Goal: Book appointment/travel/reservation

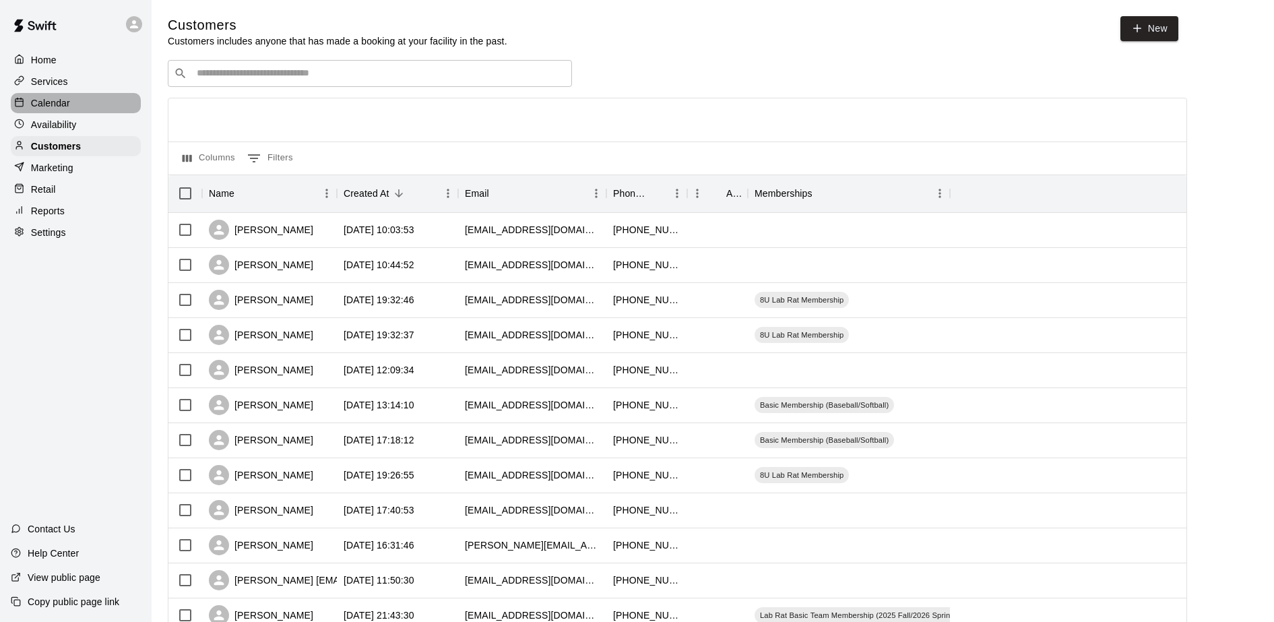
click at [37, 103] on p "Calendar" at bounding box center [50, 102] width 39 height 13
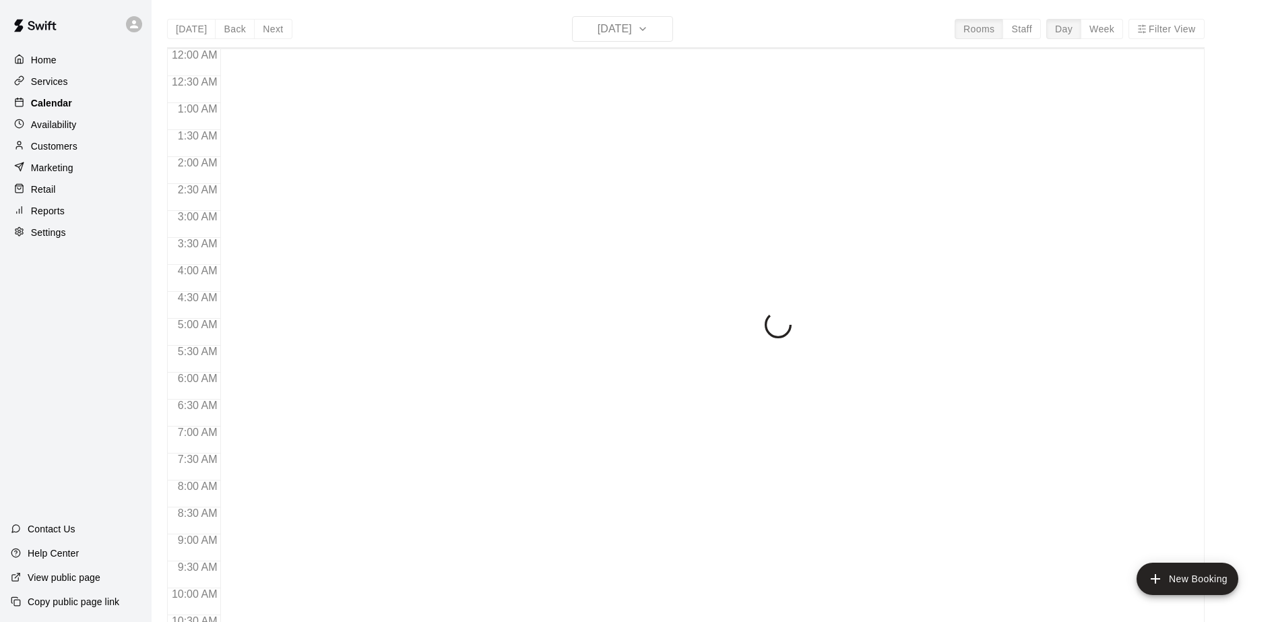
scroll to position [497, 0]
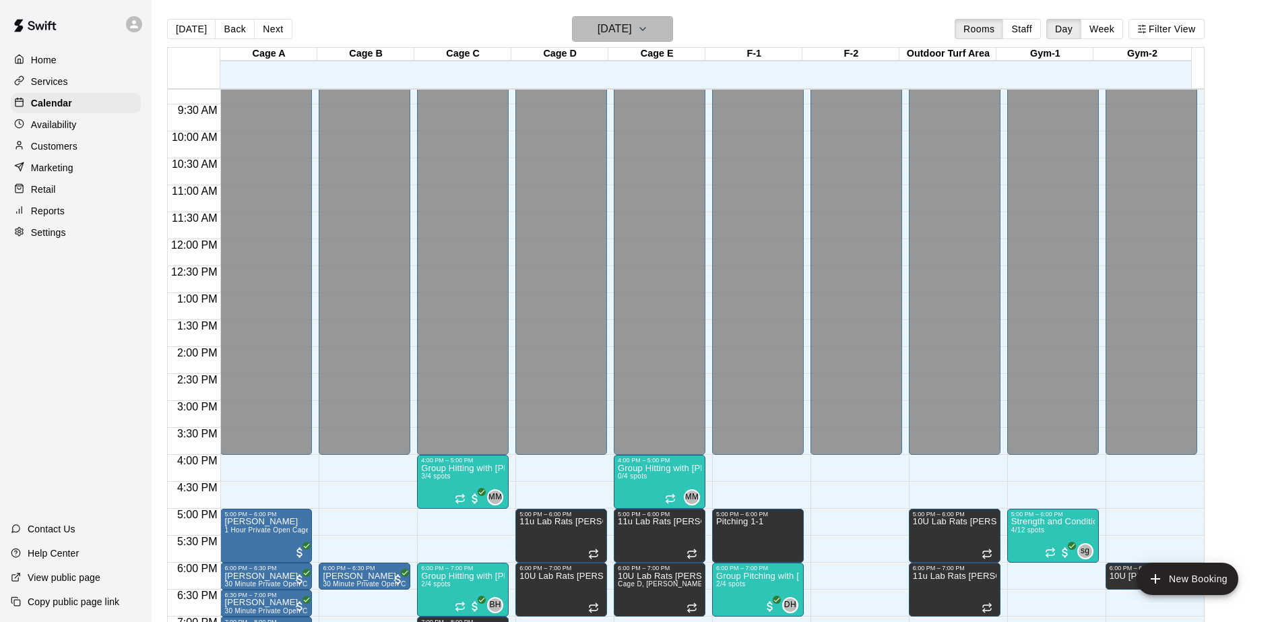
click at [625, 30] on h6 "[DATE]" at bounding box center [614, 29] width 34 height 19
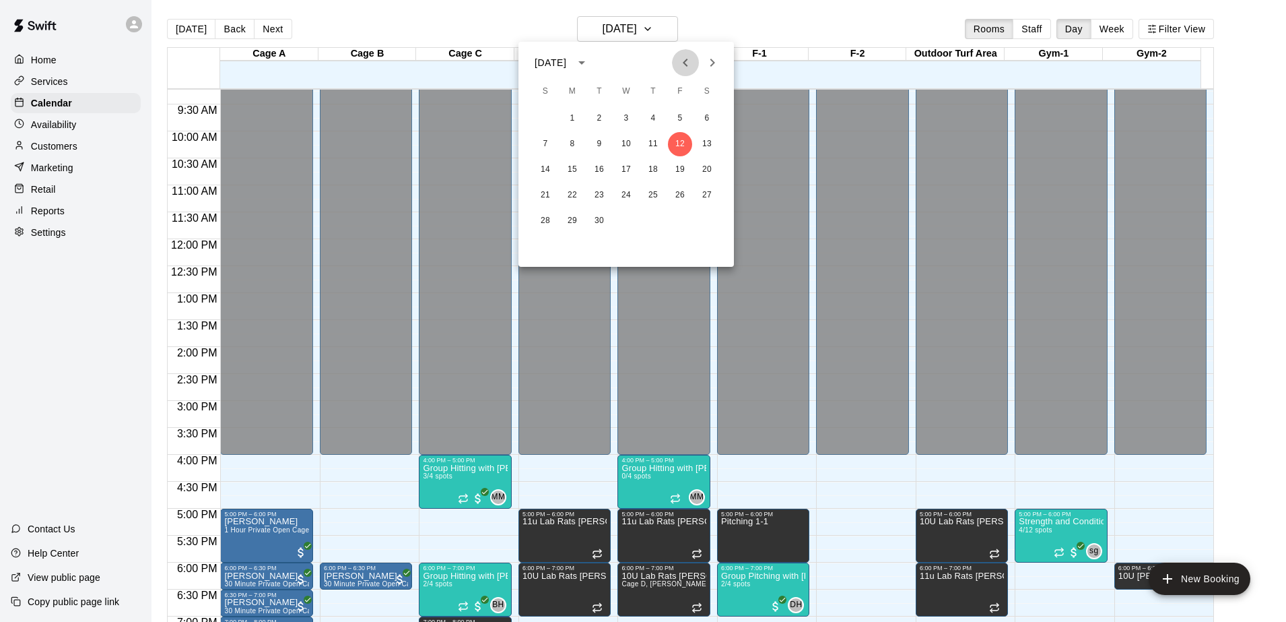
click at [686, 60] on icon "Previous month" at bounding box center [685, 63] width 5 height 8
click at [573, 218] on button "25" at bounding box center [572, 221] width 24 height 24
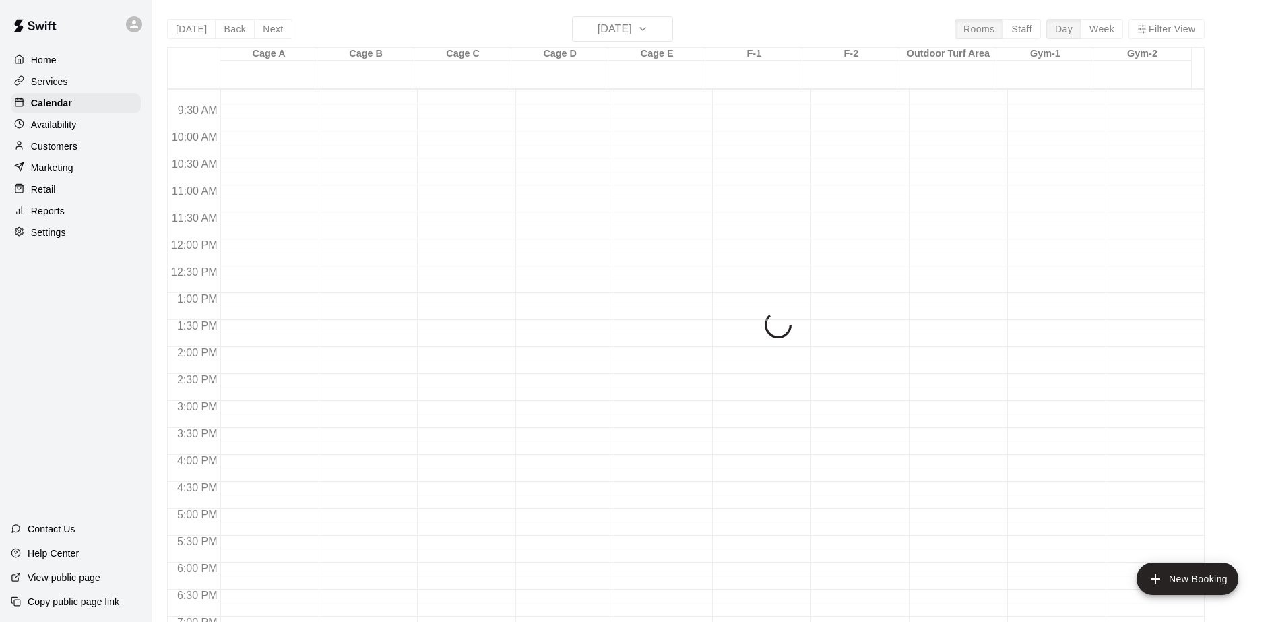
click at [577, 150] on button "25" at bounding box center [586, 142] width 18 height 13
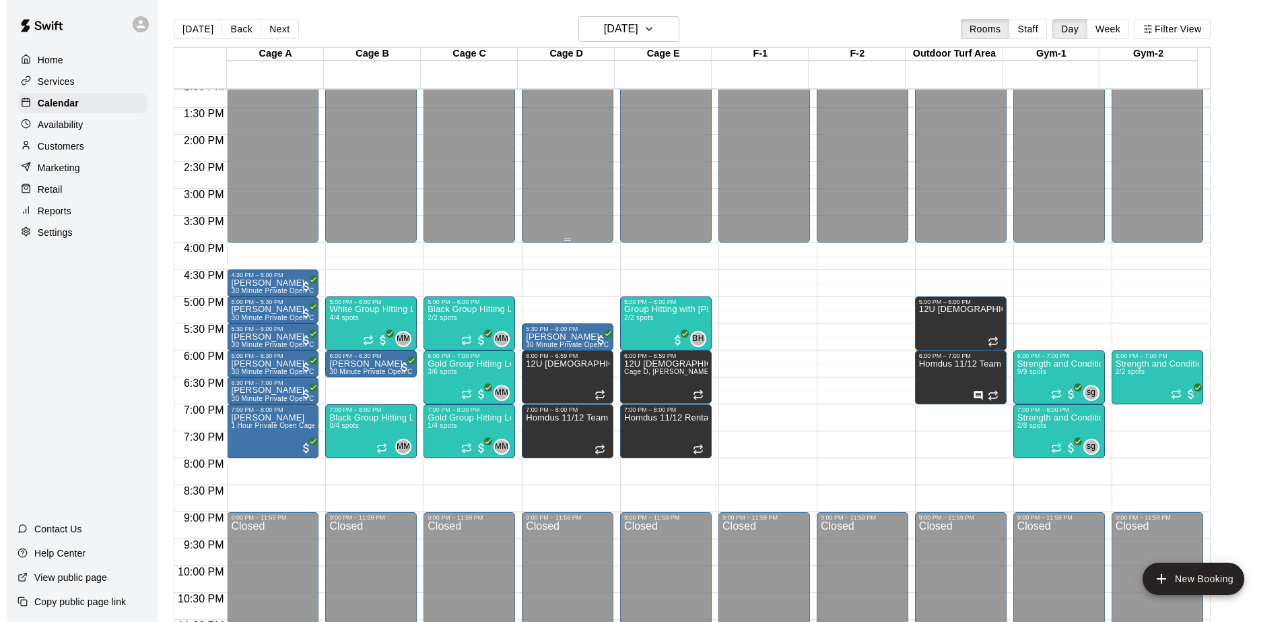
scroll to position [747, 0]
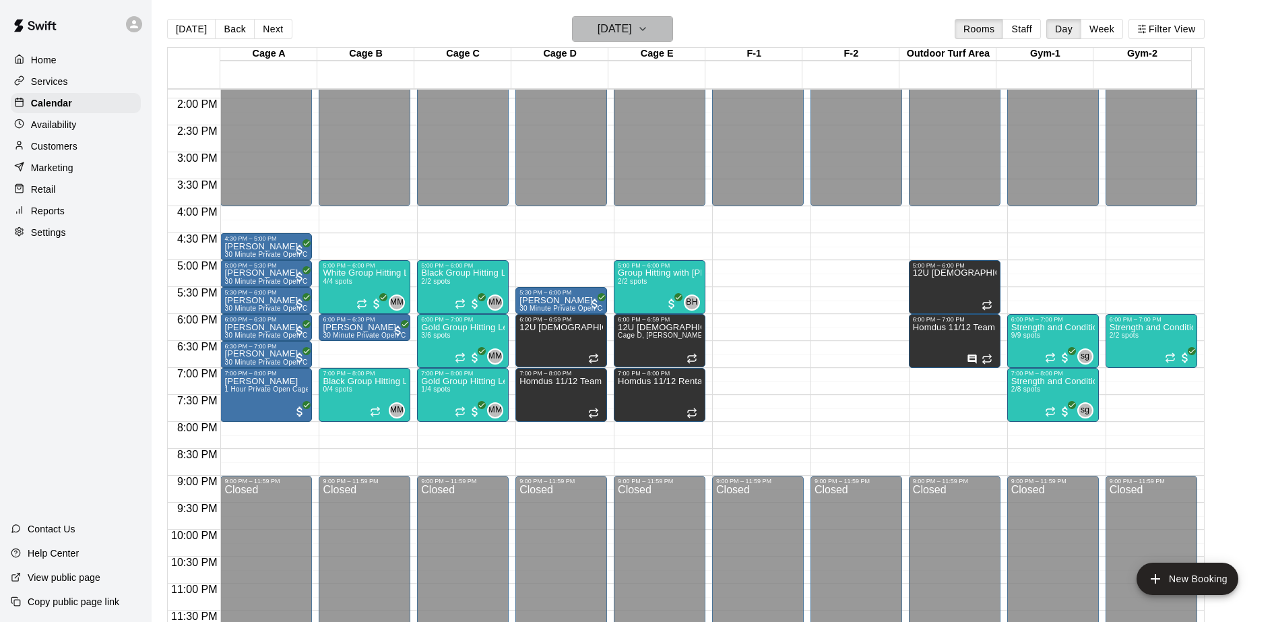
click at [648, 34] on icon "button" at bounding box center [642, 29] width 11 height 16
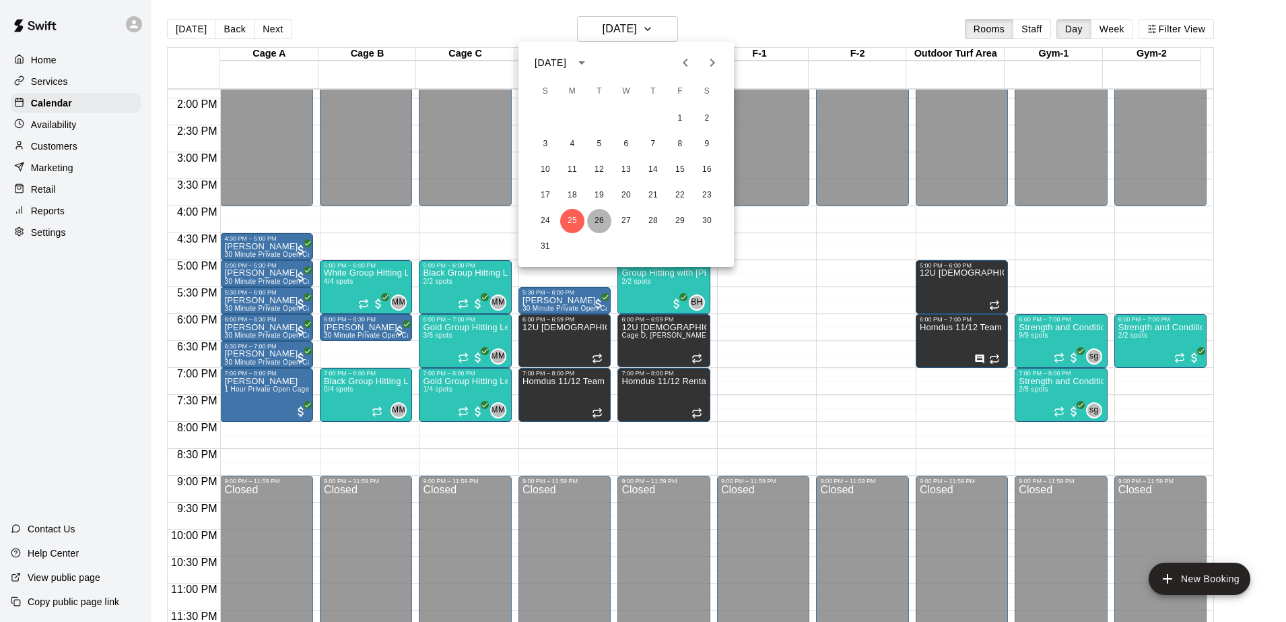
click at [603, 219] on button "26" at bounding box center [599, 221] width 24 height 24
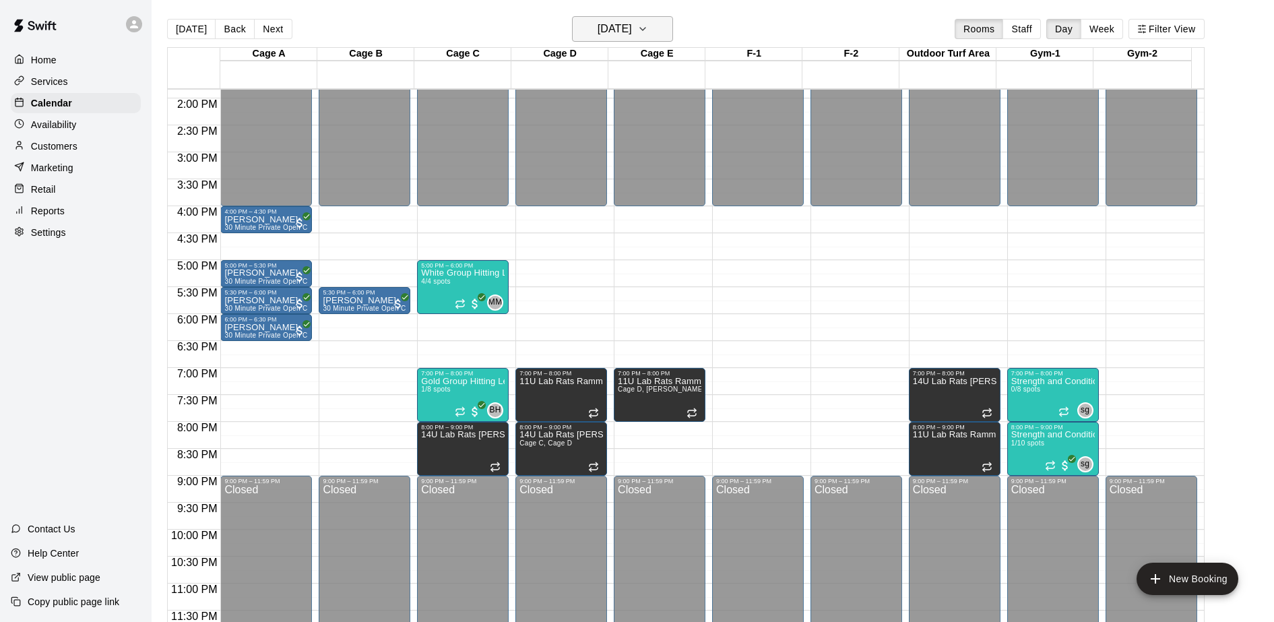
click at [648, 26] on icon "button" at bounding box center [642, 29] width 11 height 16
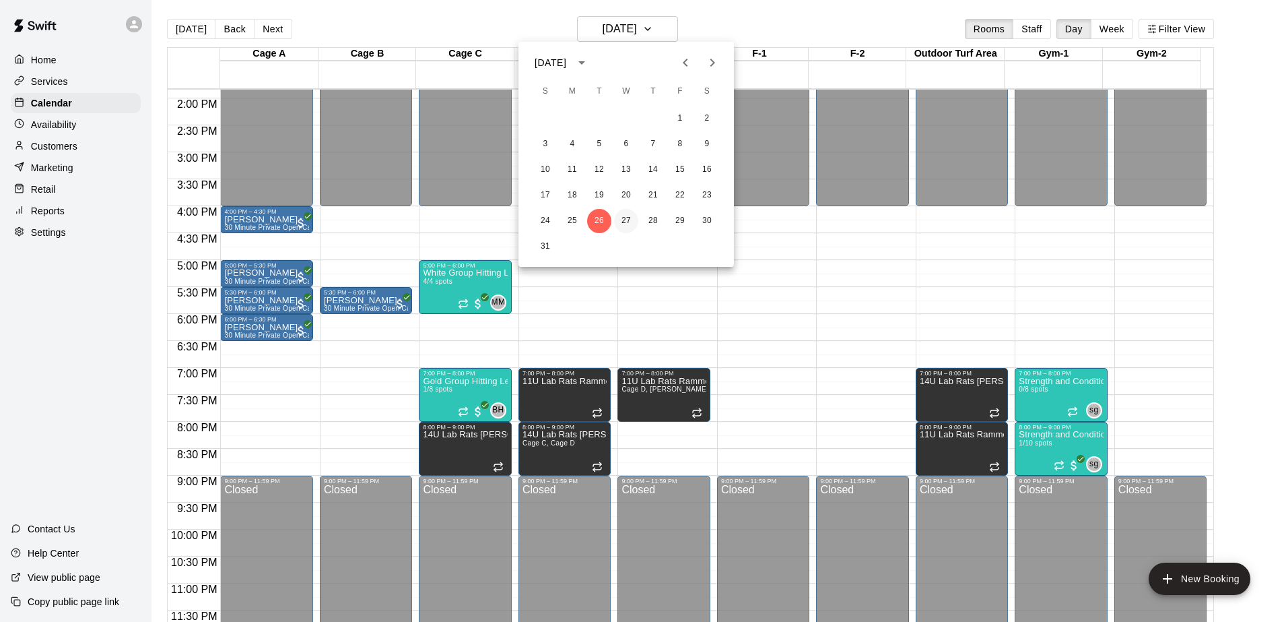
click at [627, 217] on button "27" at bounding box center [626, 221] width 24 height 24
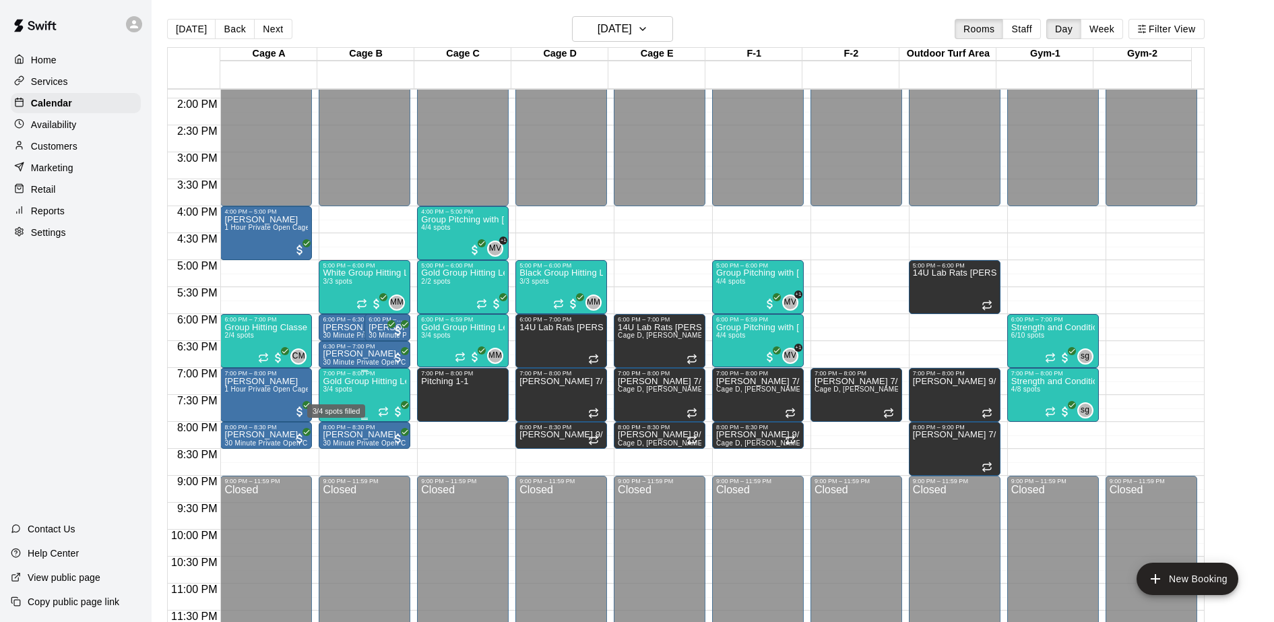
click at [350, 392] on span "3/4 spots" at bounding box center [338, 388] width 30 height 7
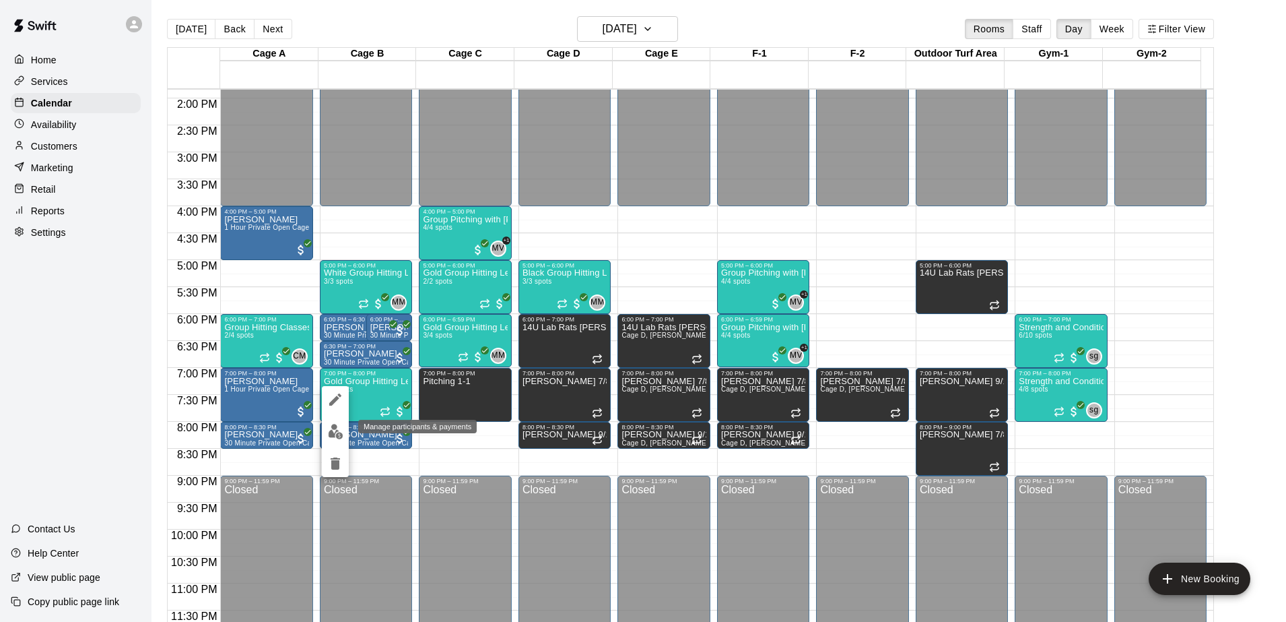
click at [332, 432] on img "edit" at bounding box center [335, 431] width 15 height 15
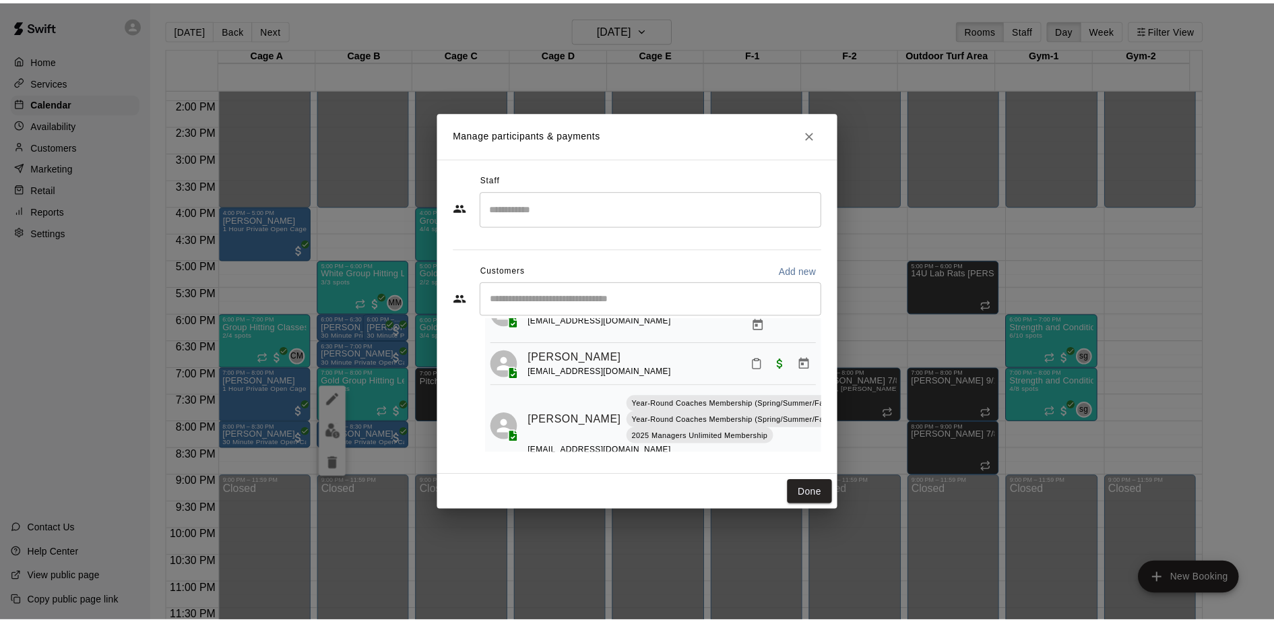
scroll to position [92, 0]
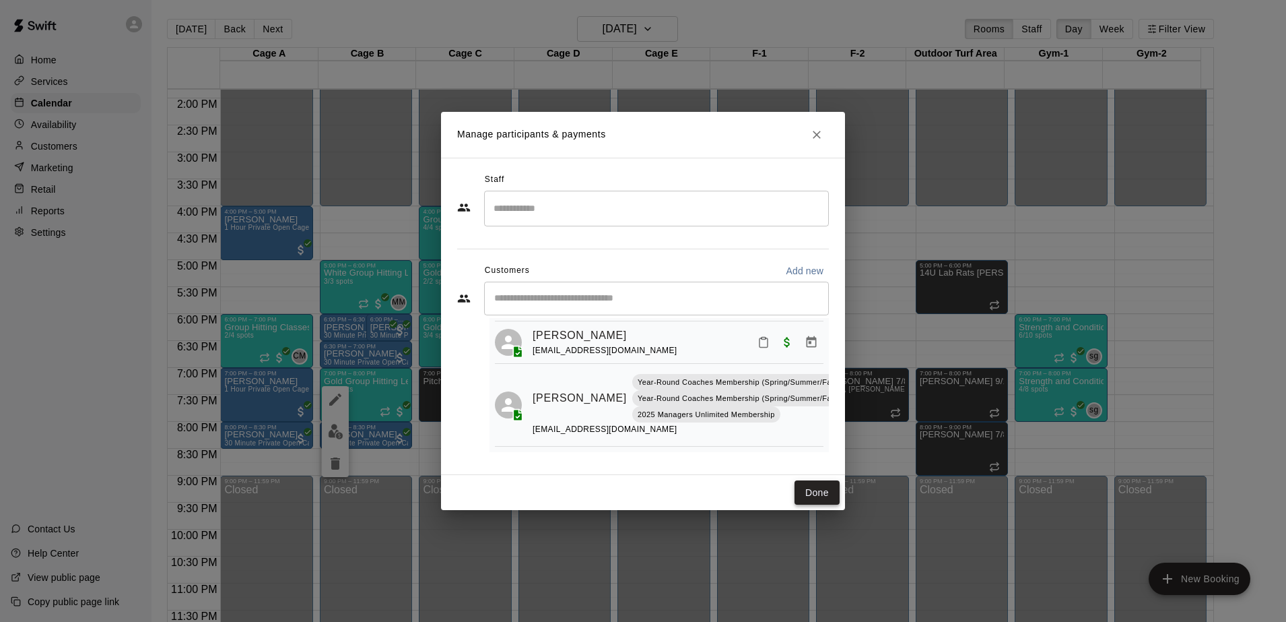
click at [820, 492] on button "Done" at bounding box center [817, 492] width 45 height 25
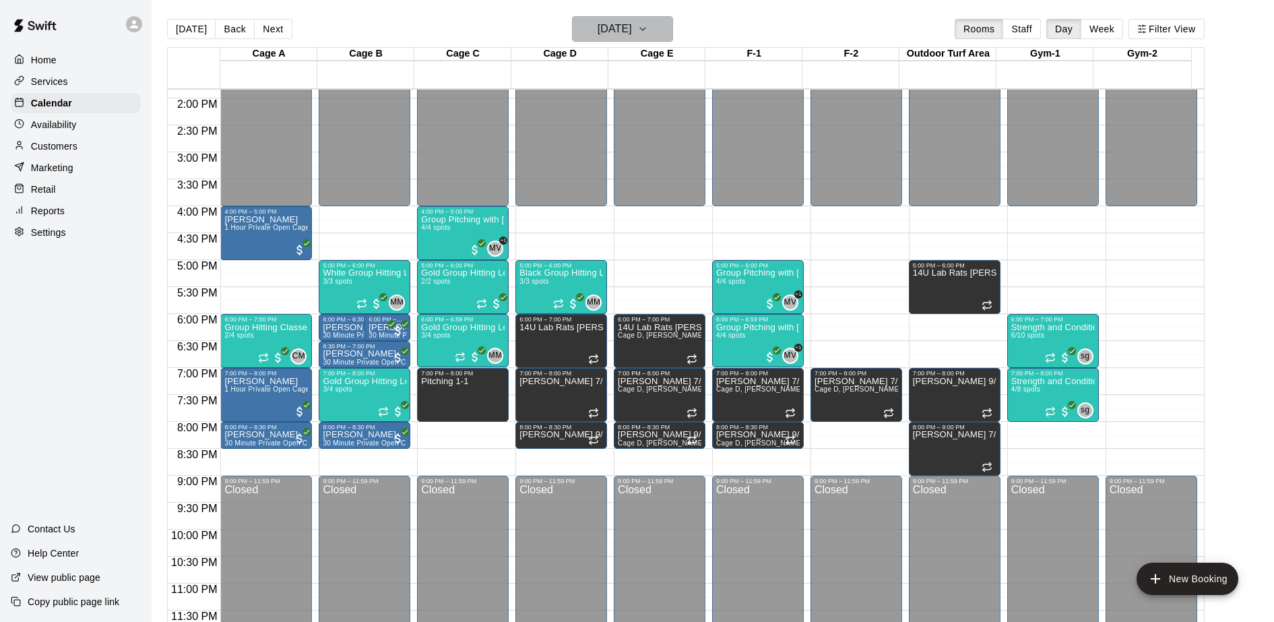
click at [648, 33] on icon "button" at bounding box center [642, 29] width 11 height 16
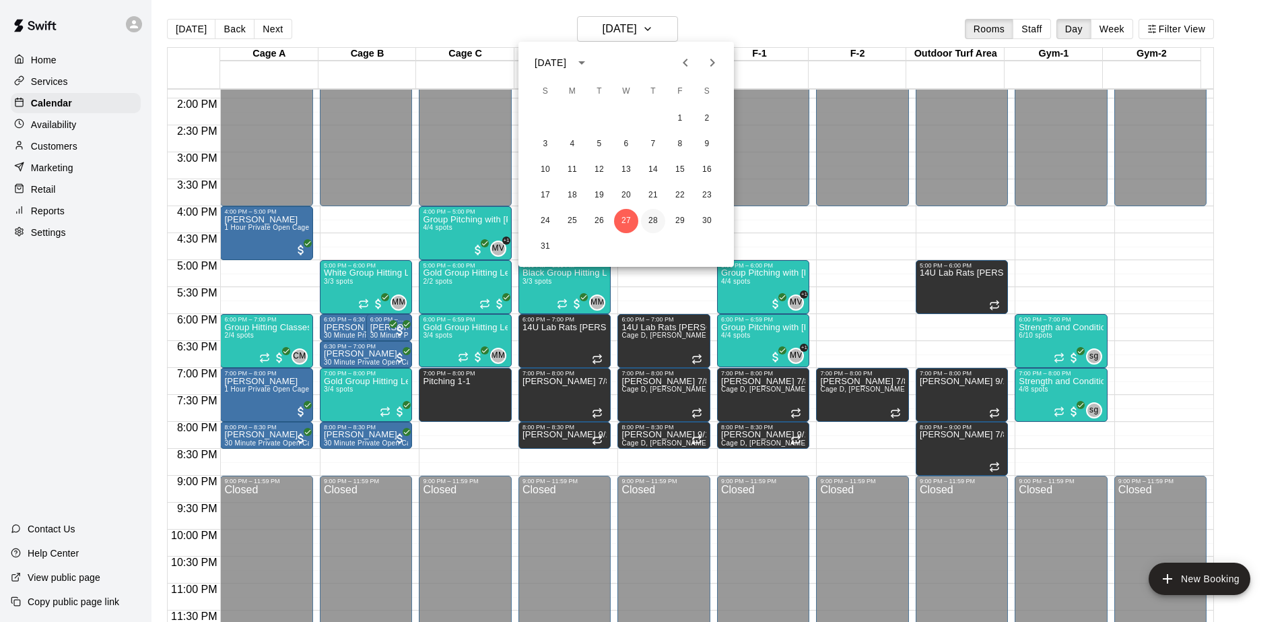
click at [659, 221] on button "28" at bounding box center [653, 221] width 24 height 24
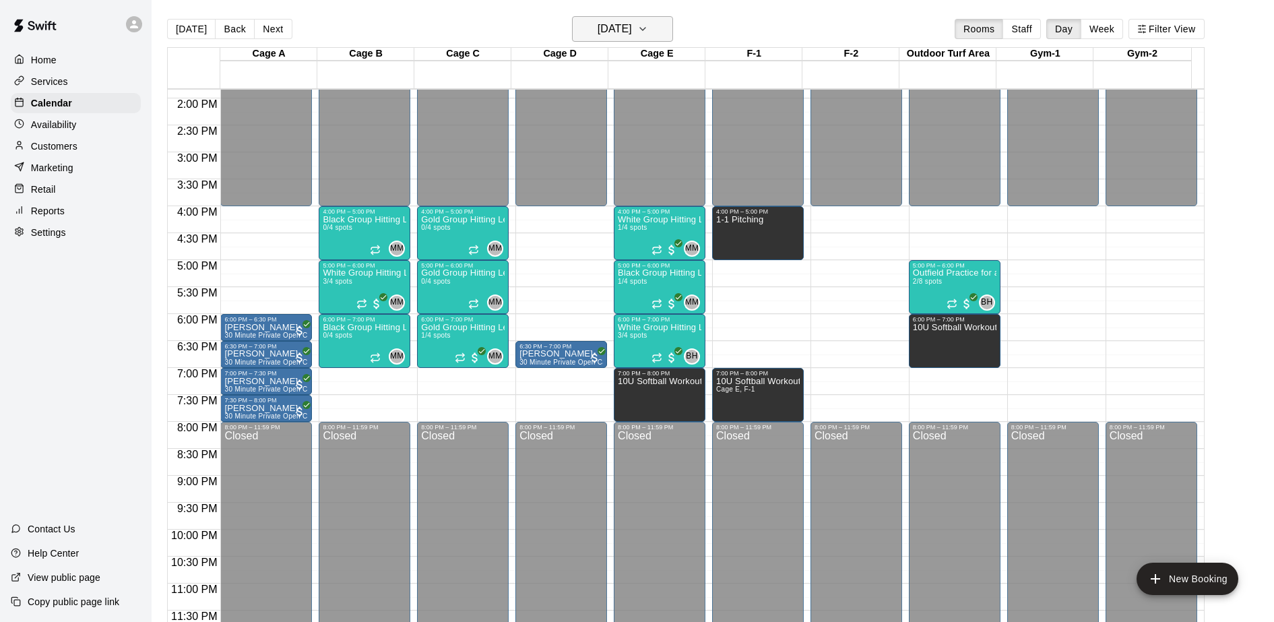
click at [648, 26] on icon "button" at bounding box center [642, 29] width 11 height 16
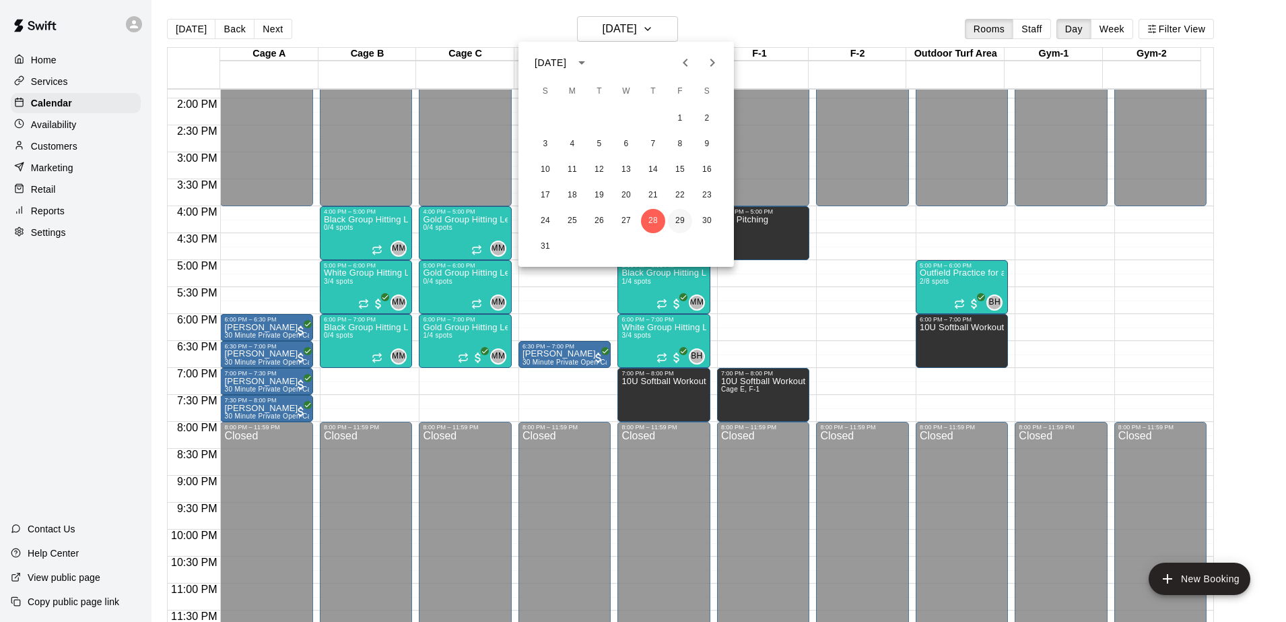
click at [684, 220] on button "29" at bounding box center [680, 221] width 24 height 24
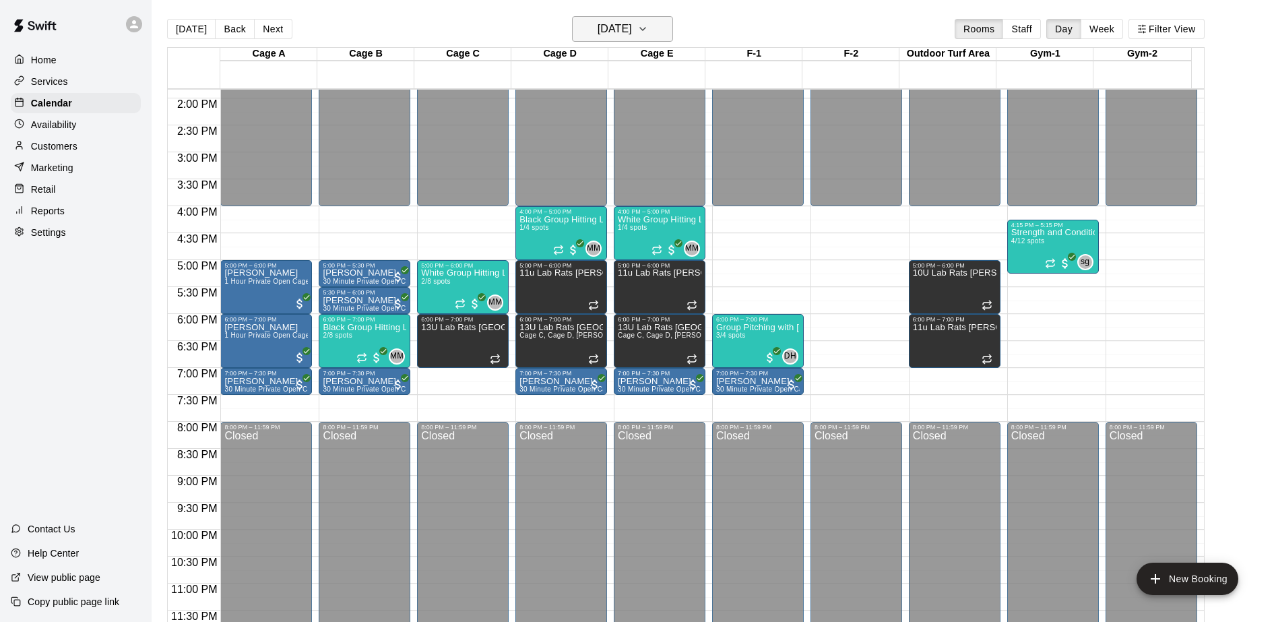
click at [648, 29] on icon "button" at bounding box center [642, 29] width 11 height 16
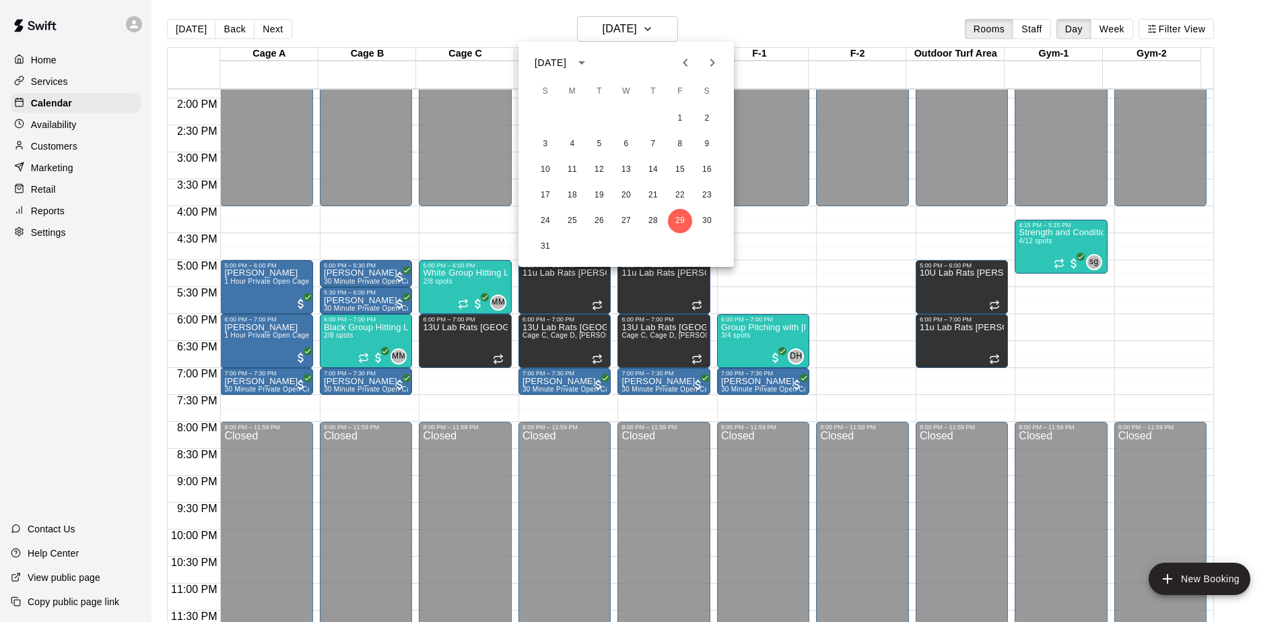
click at [709, 59] on icon "Next month" at bounding box center [713, 63] width 16 height 16
click at [682, 119] on button "5" at bounding box center [680, 118] width 24 height 24
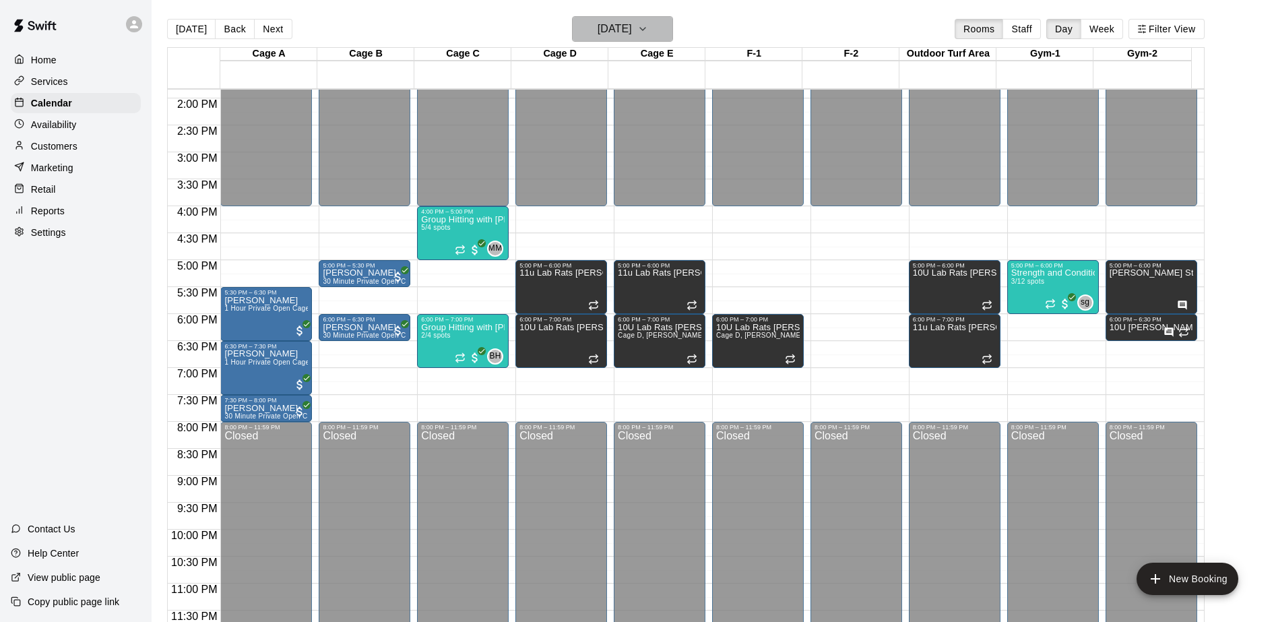
click at [632, 35] on h6 "[DATE]" at bounding box center [614, 29] width 34 height 19
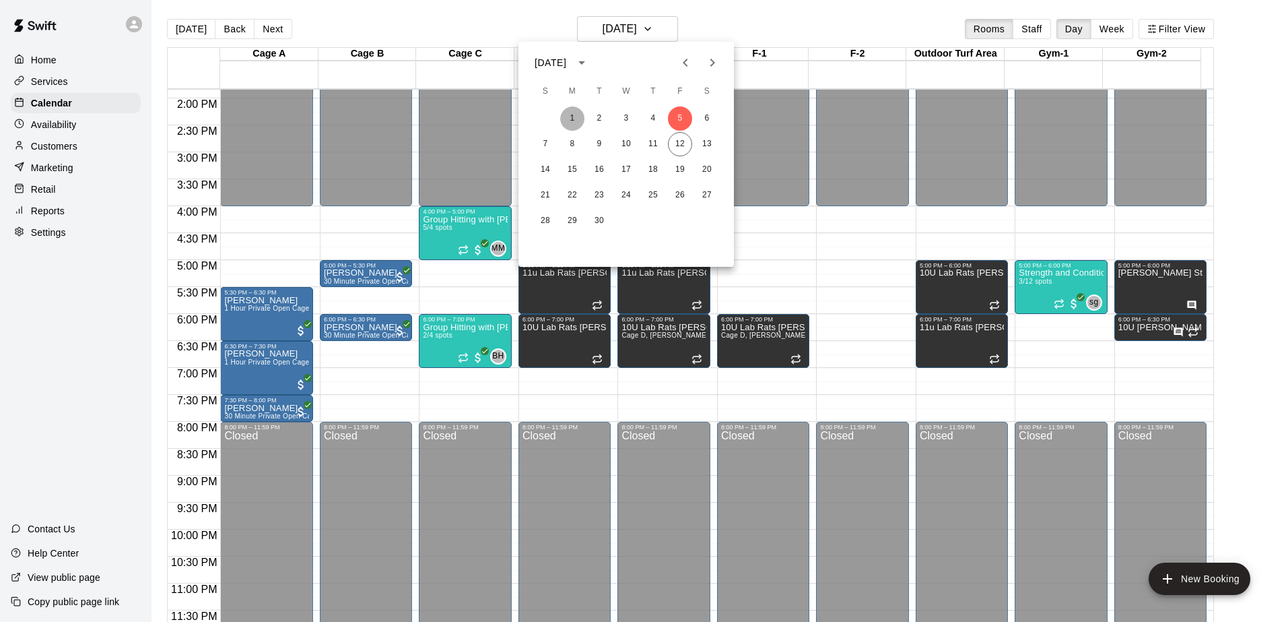
click at [572, 113] on button "1" at bounding box center [572, 118] width 24 height 24
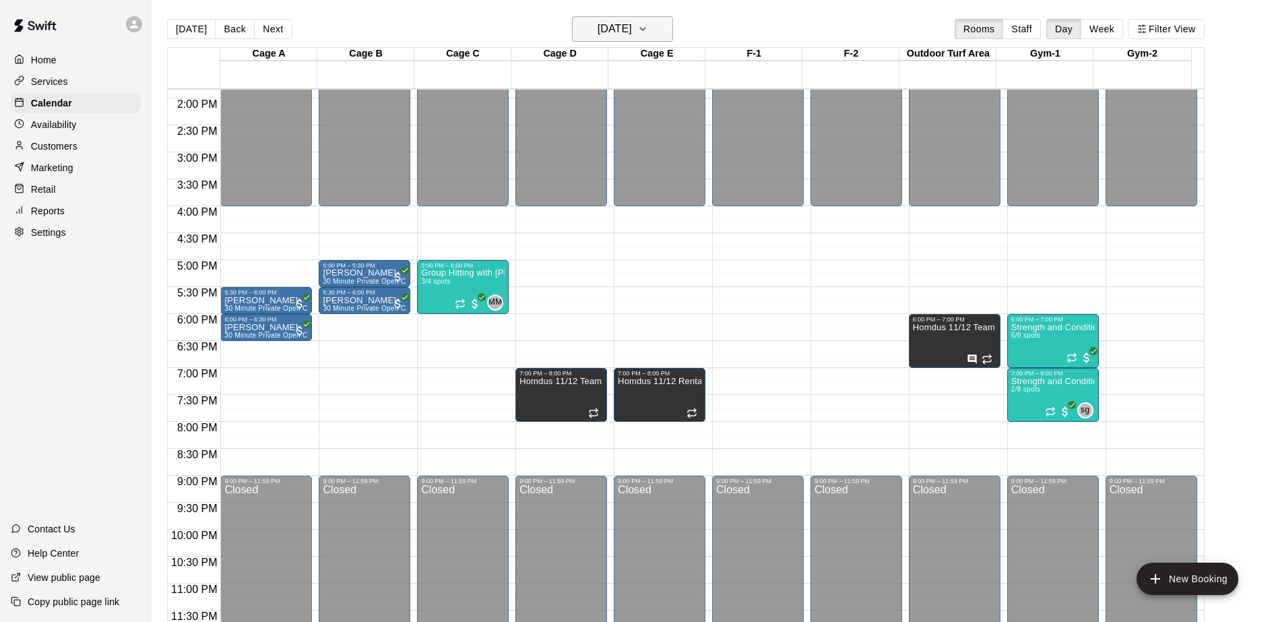
click at [597, 24] on h6 "[DATE]" at bounding box center [614, 29] width 34 height 19
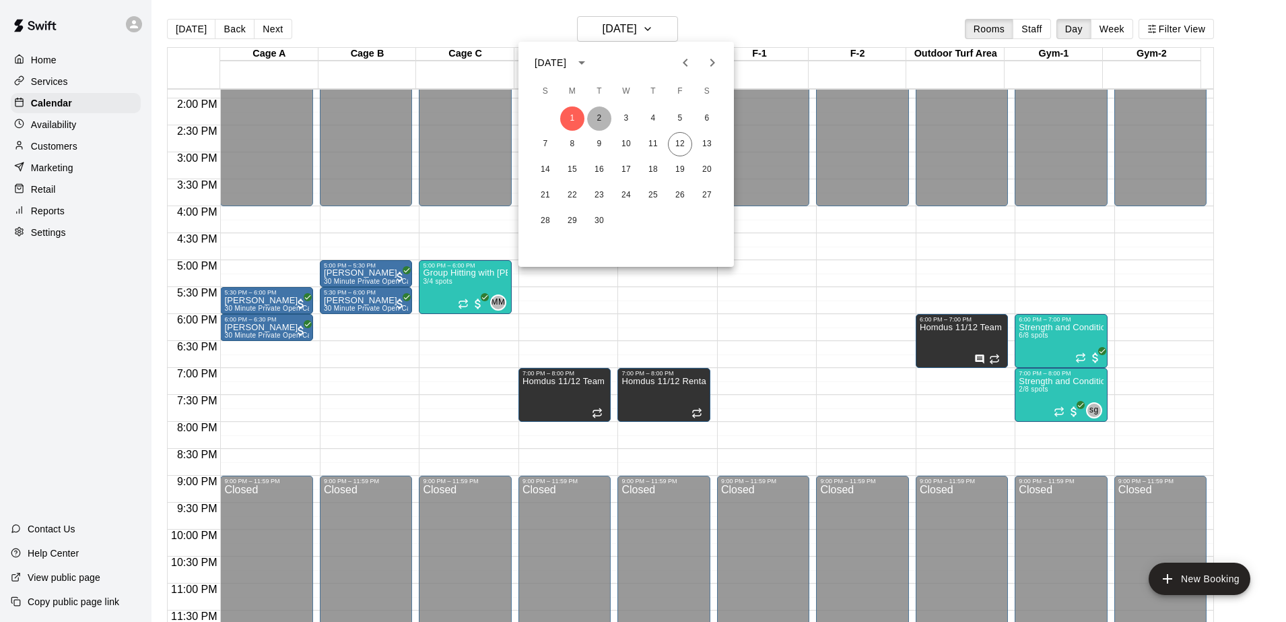
click at [599, 121] on button "2" at bounding box center [599, 118] width 24 height 24
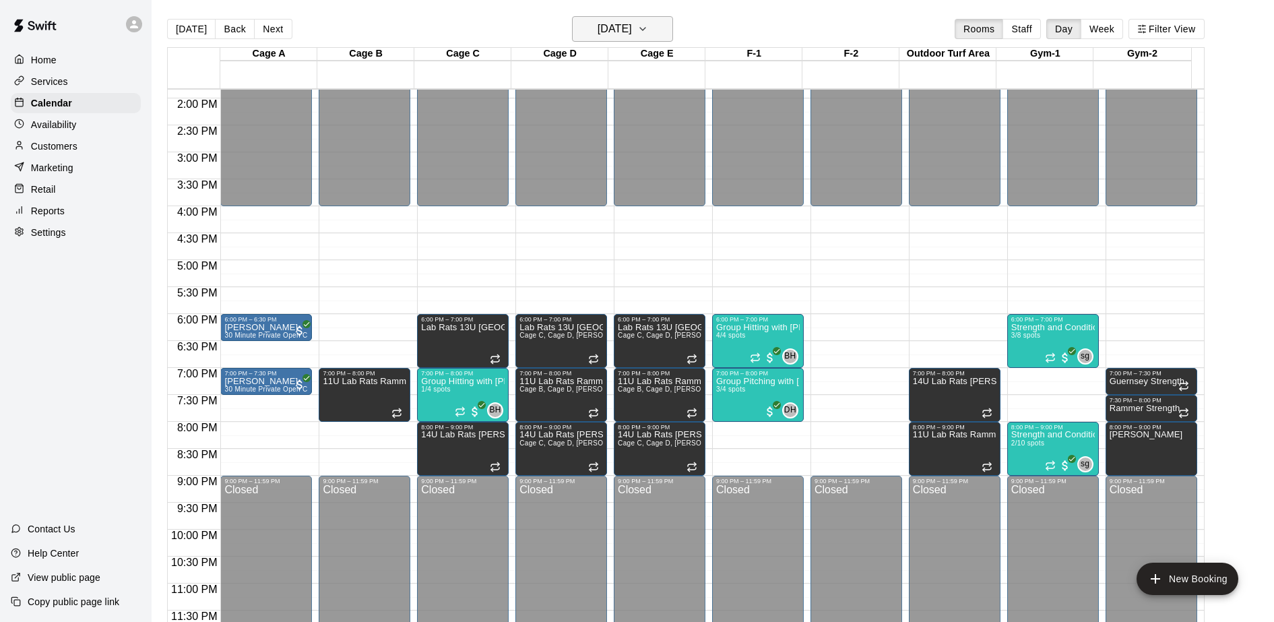
click at [673, 31] on button "[DATE]" at bounding box center [622, 29] width 101 height 26
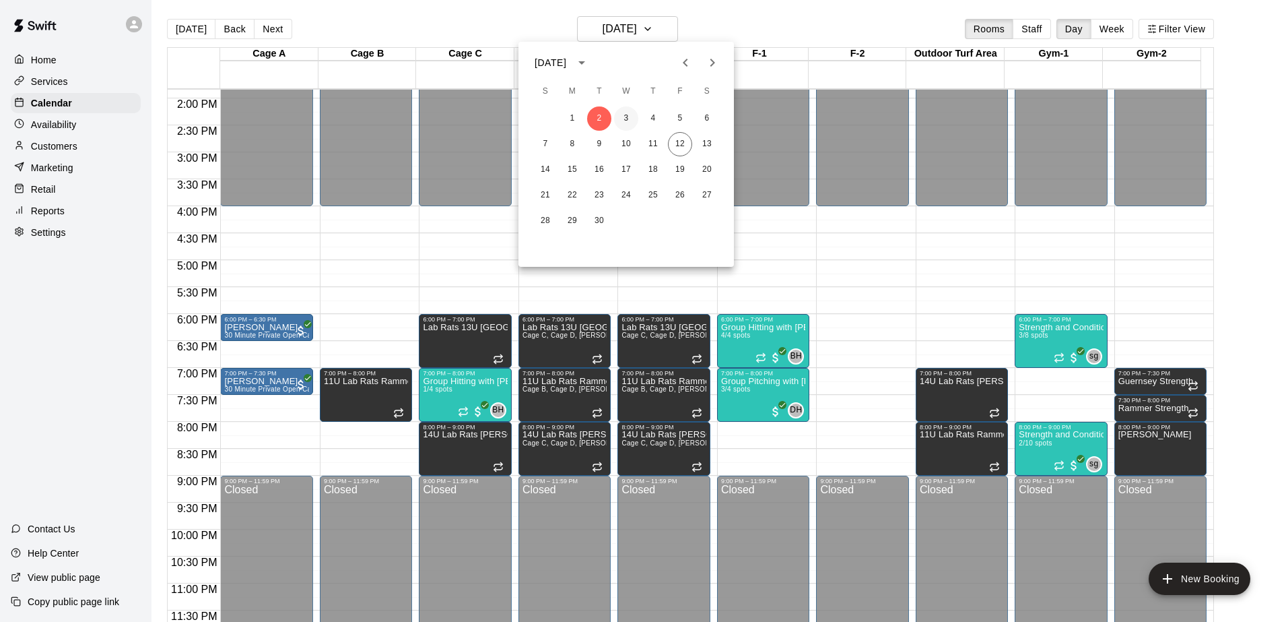
click at [631, 118] on button "3" at bounding box center [626, 118] width 24 height 24
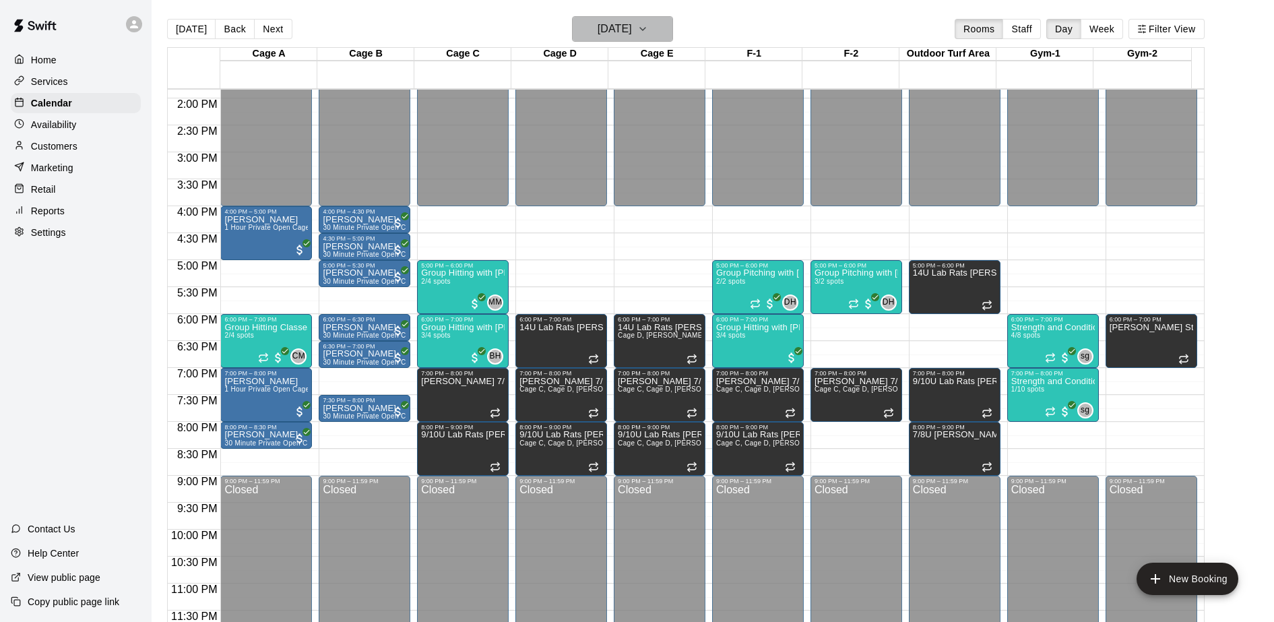
click at [648, 32] on icon "button" at bounding box center [642, 29] width 11 height 16
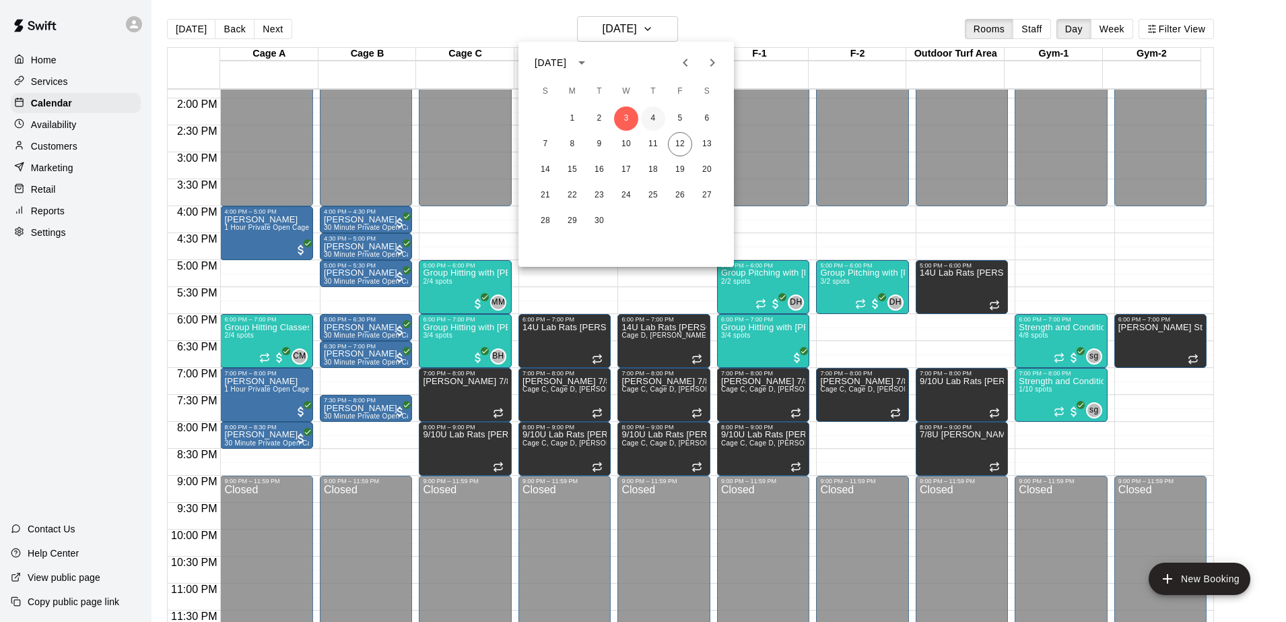
click at [653, 115] on button "4" at bounding box center [653, 118] width 24 height 24
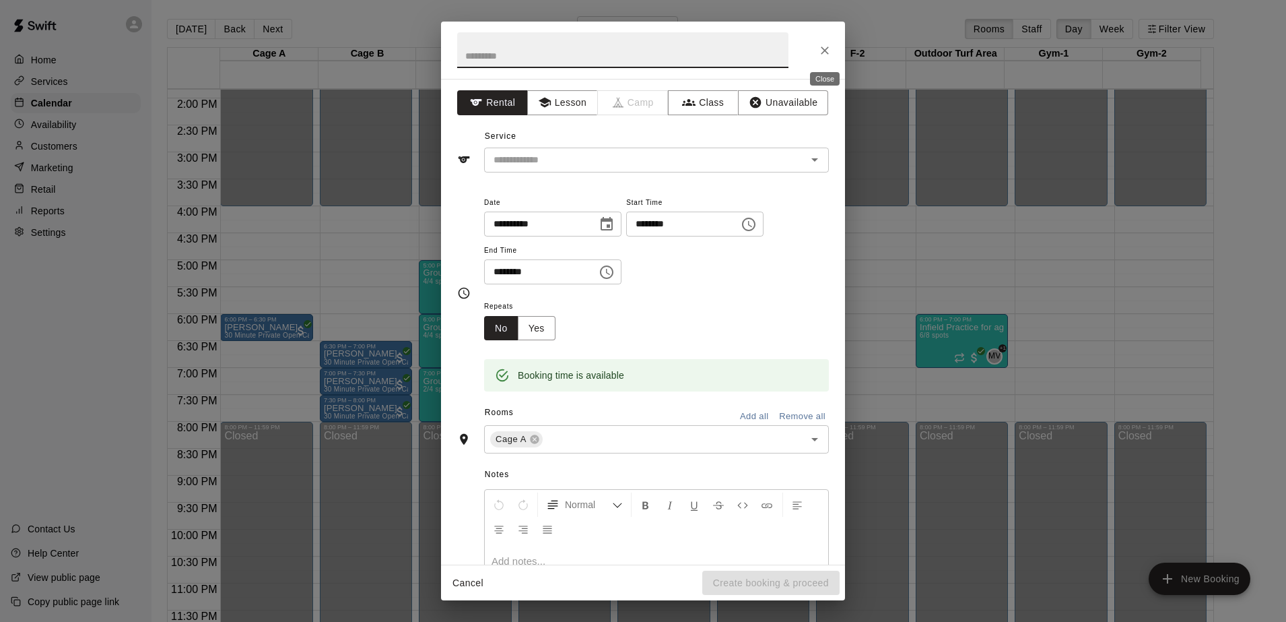
click at [822, 61] on button "Close" at bounding box center [825, 50] width 24 height 24
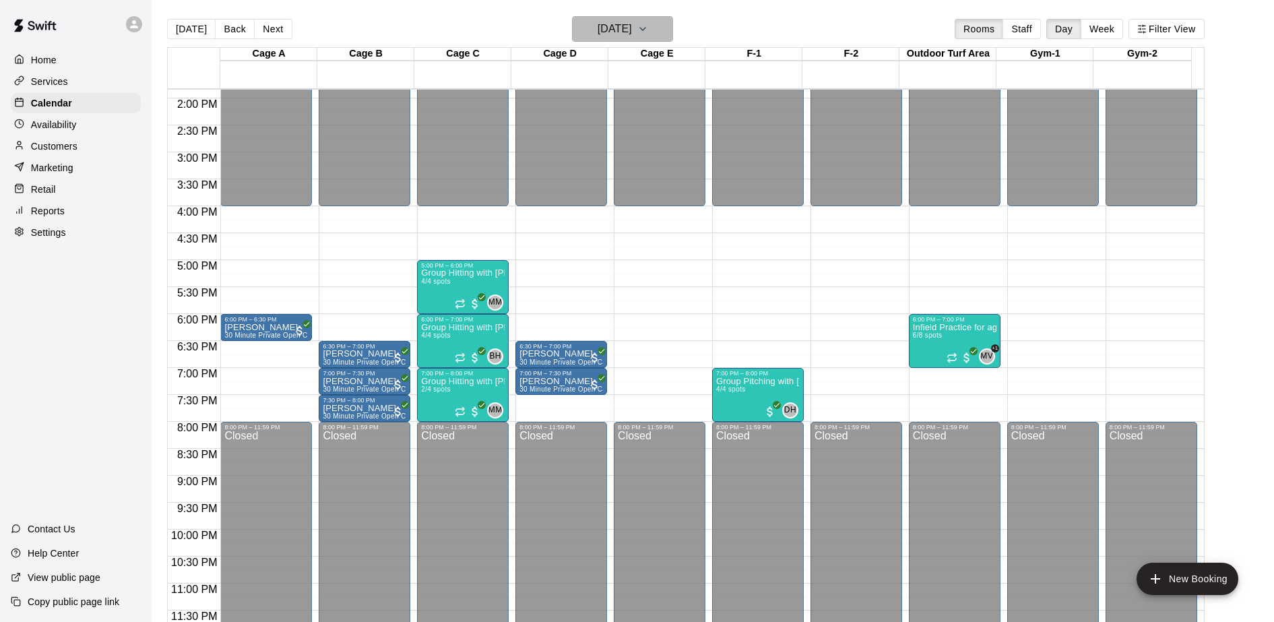
click at [648, 26] on icon "button" at bounding box center [642, 29] width 11 height 16
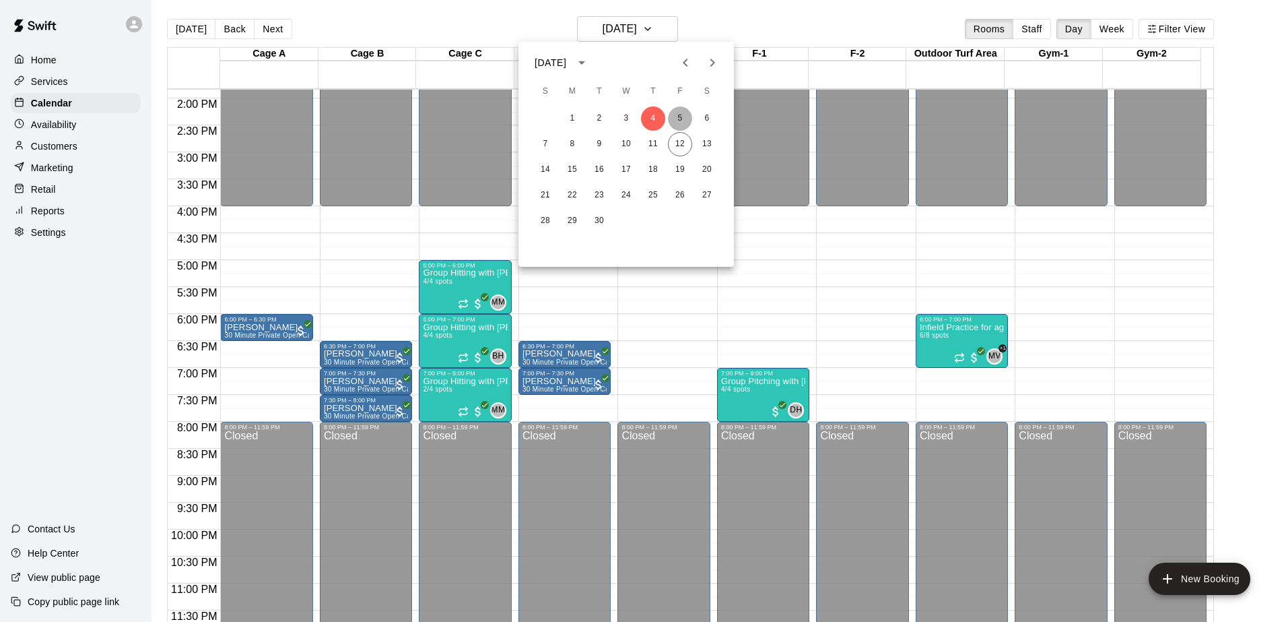
click at [683, 115] on button "5" at bounding box center [680, 118] width 24 height 24
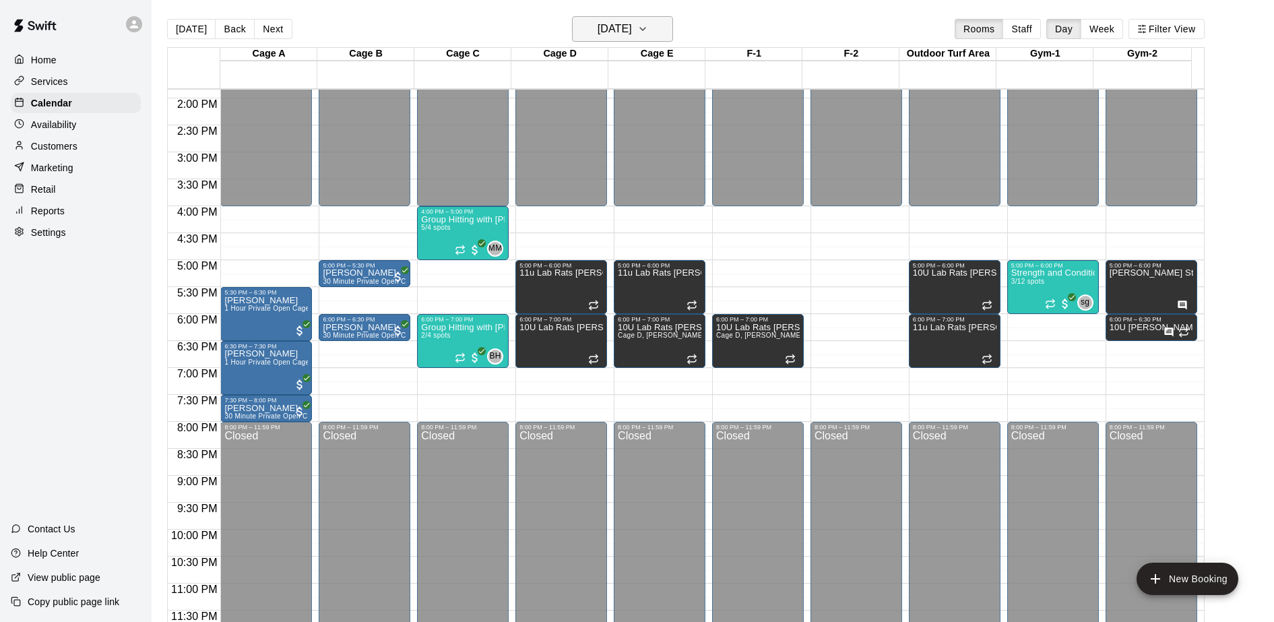
click at [630, 33] on h6 "[DATE]" at bounding box center [614, 29] width 34 height 19
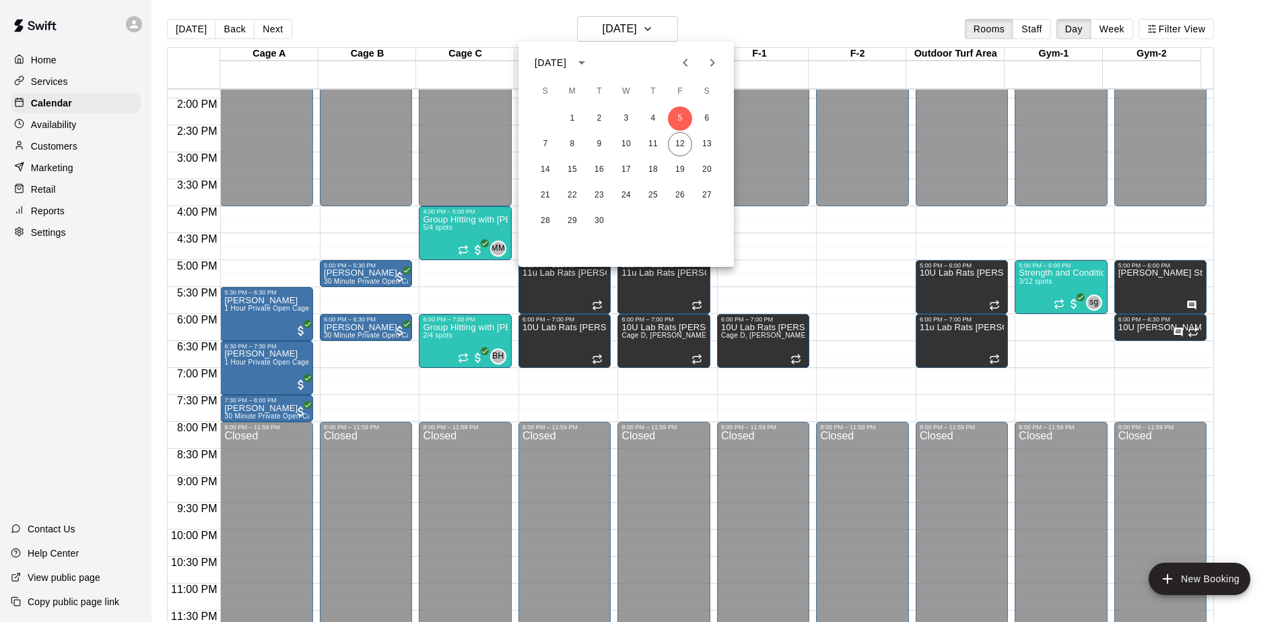
click at [686, 61] on icon "Previous month" at bounding box center [685, 63] width 5 height 8
click at [570, 221] on button "25" at bounding box center [572, 221] width 24 height 24
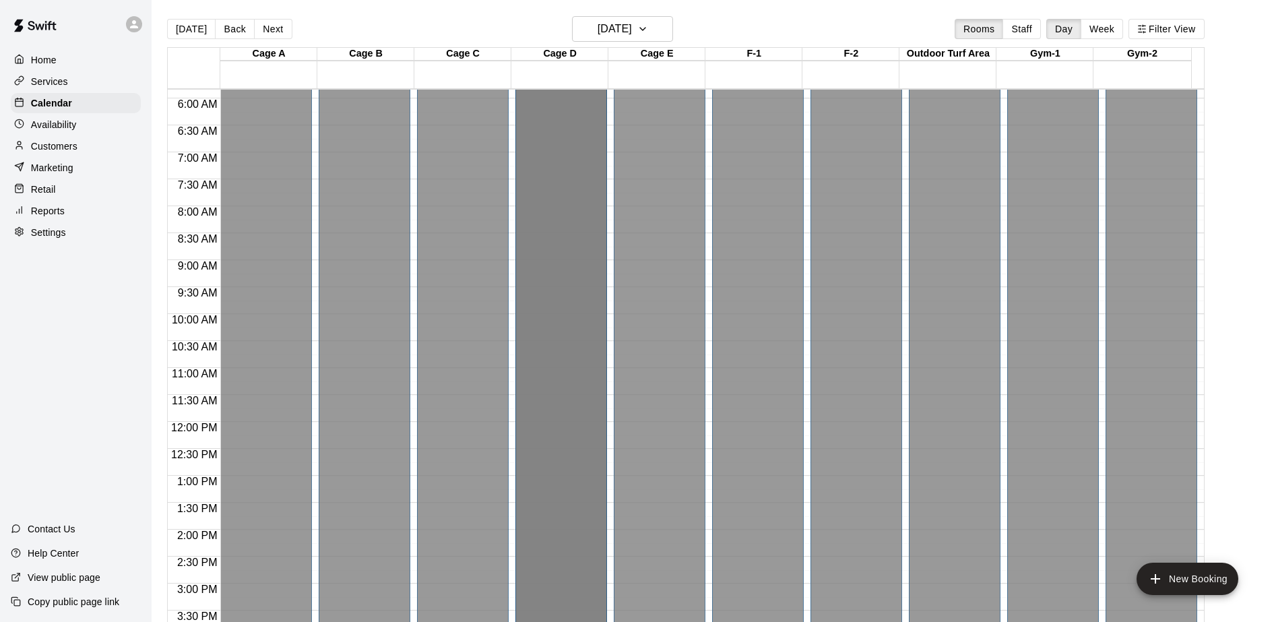
scroll to position [315, 0]
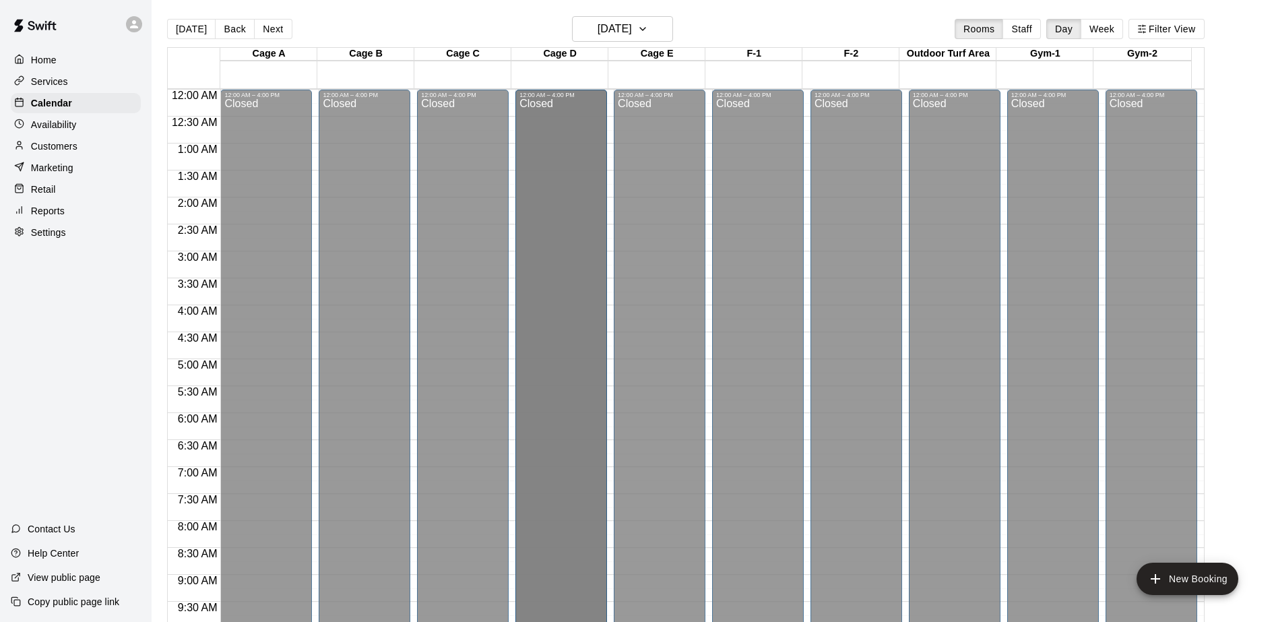
drag, startPoint x: 590, startPoint y: 154, endPoint x: 602, endPoint y: 98, distance: 57.9
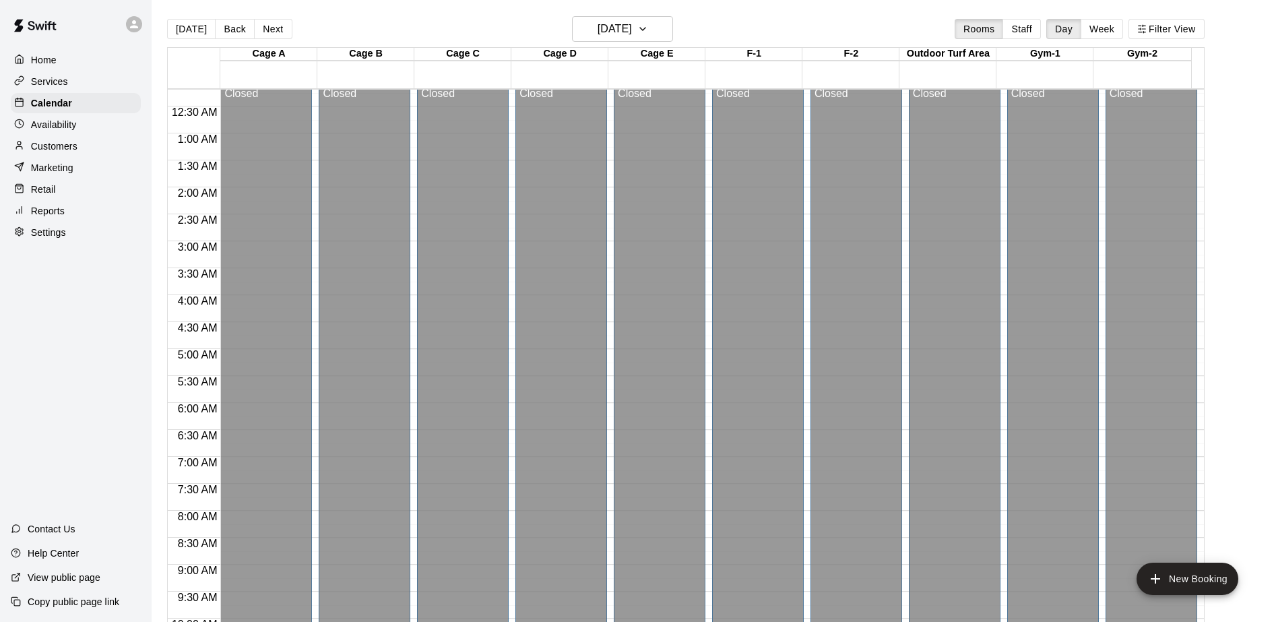
scroll to position [0, 0]
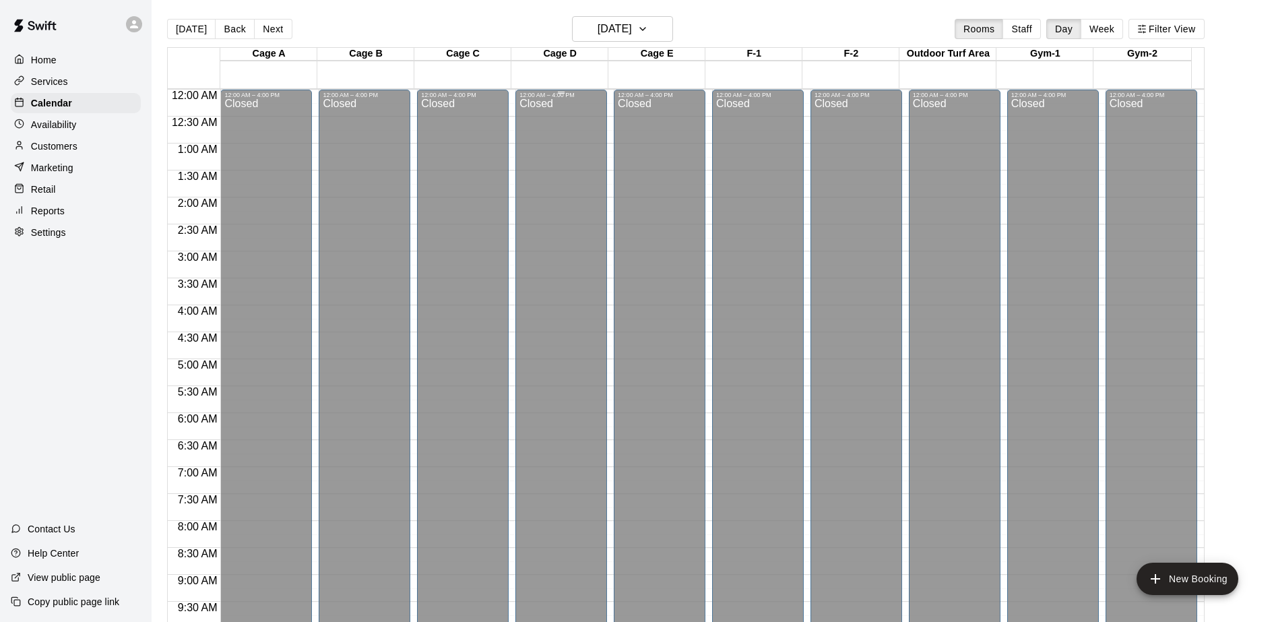
click at [602, 98] on div "12:00 AM – 4:00 PM Closed" at bounding box center [561, 521] width 92 height 862
click at [624, 22] on h6 "[DATE]" at bounding box center [614, 29] width 34 height 19
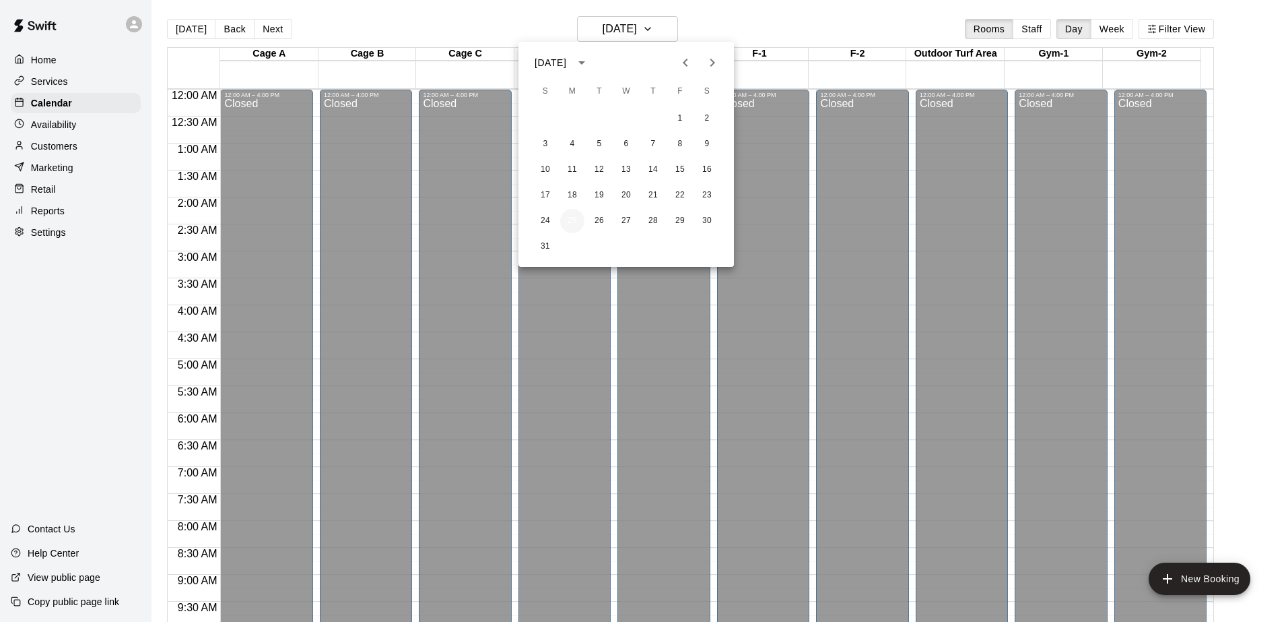
click at [569, 223] on button "25" at bounding box center [572, 221] width 24 height 24
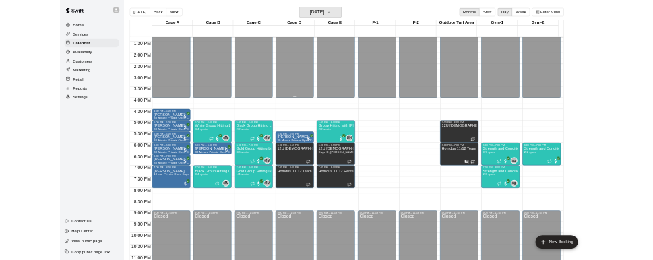
scroll to position [747, 0]
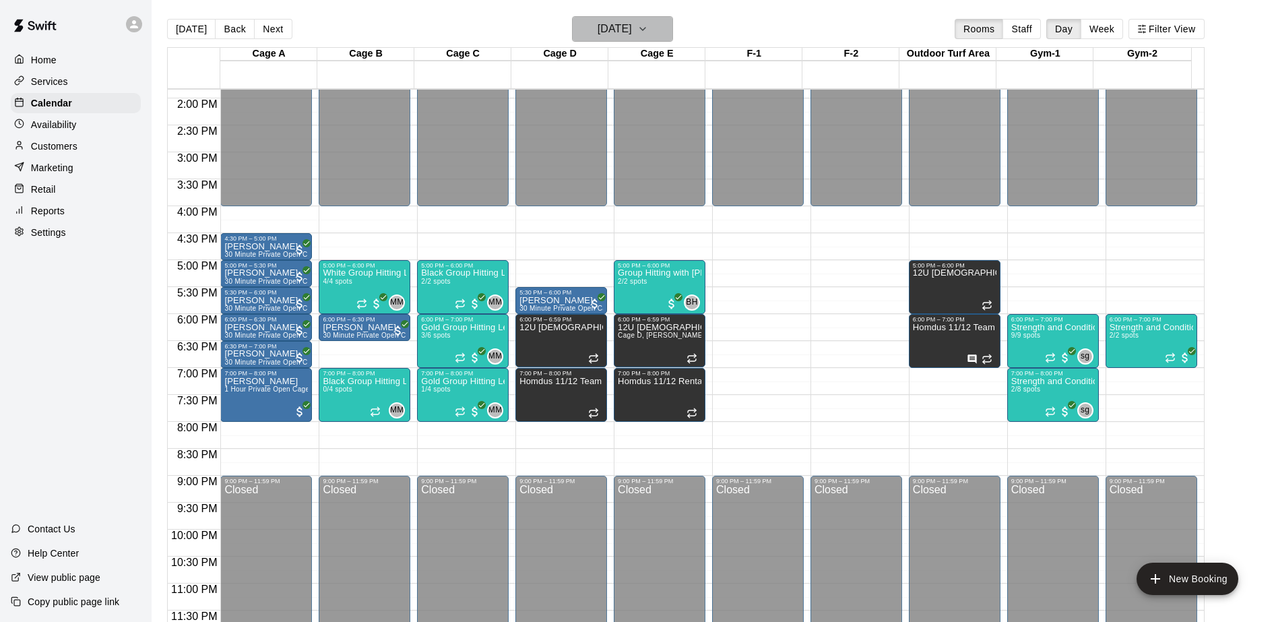
click at [648, 26] on icon "button" at bounding box center [642, 29] width 11 height 16
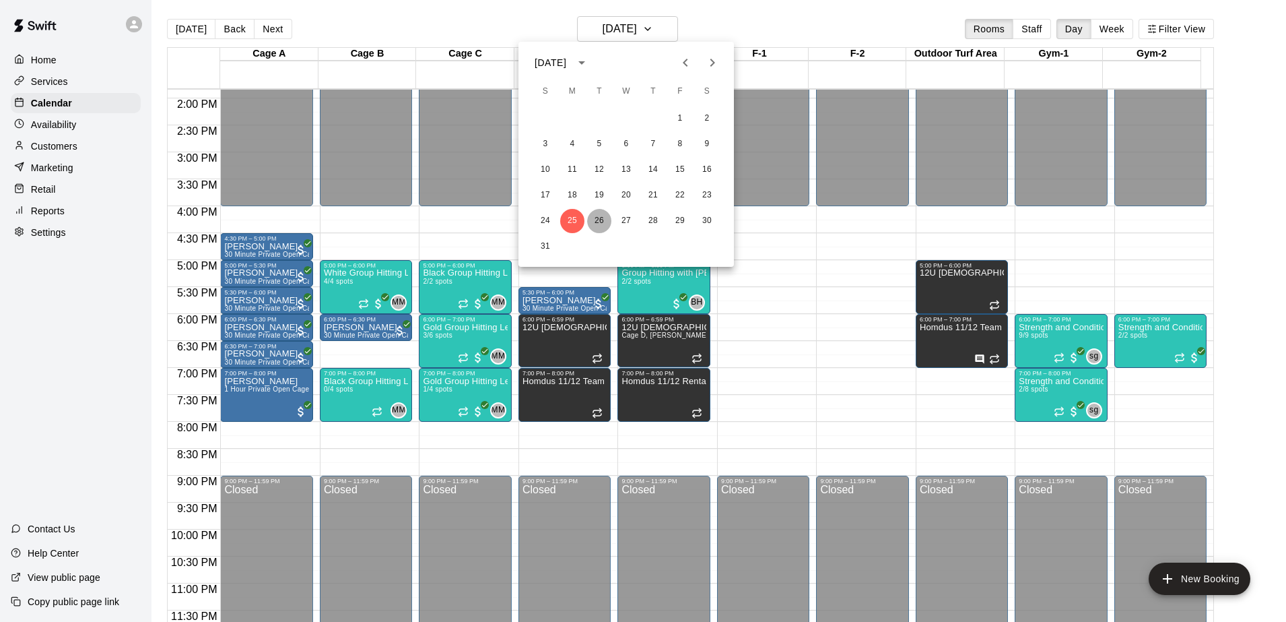
click at [604, 222] on button "26" at bounding box center [599, 221] width 24 height 24
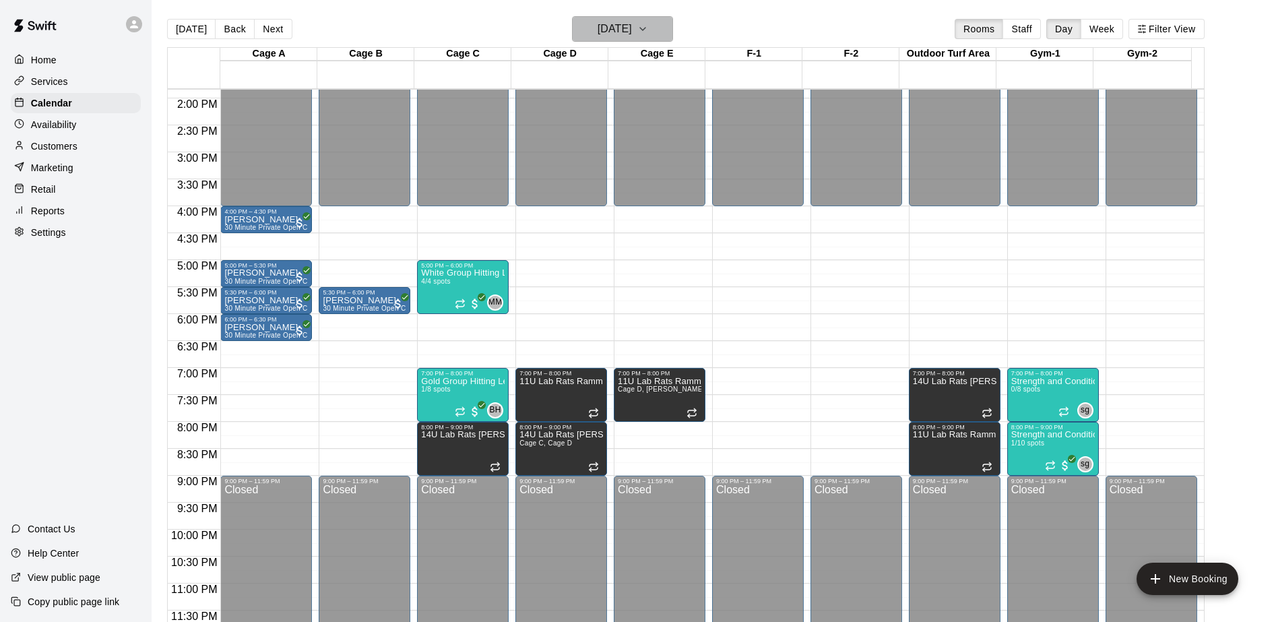
click at [648, 31] on icon "button" at bounding box center [642, 29] width 11 height 16
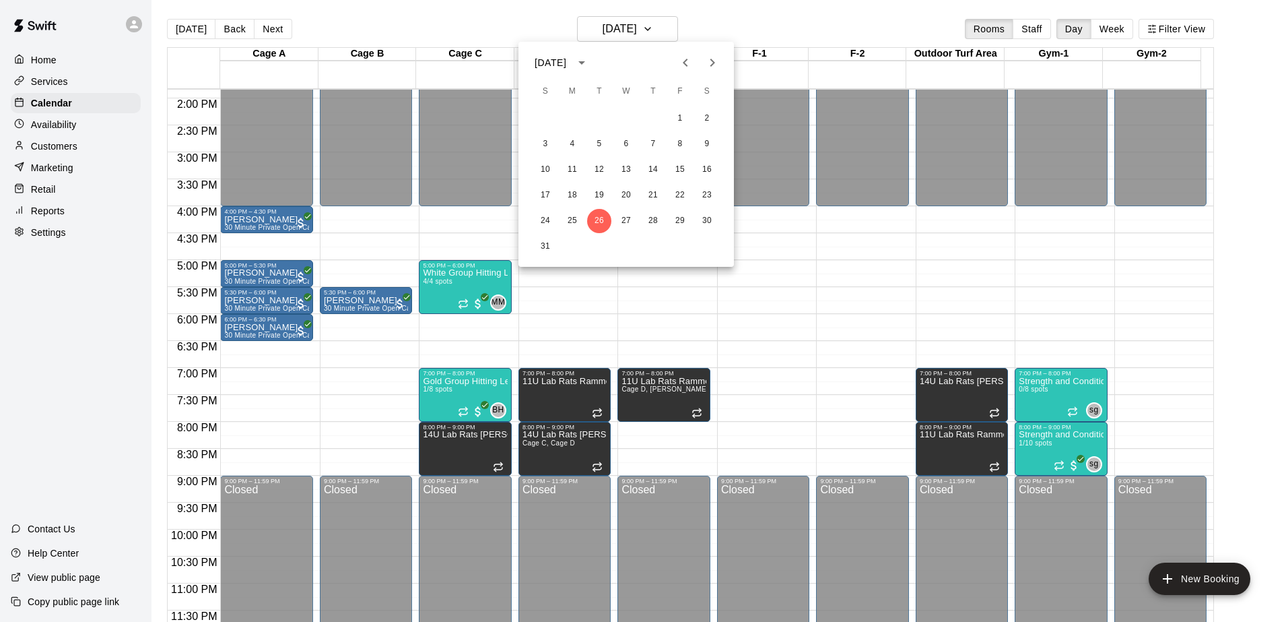
click at [716, 57] on icon "Next month" at bounding box center [713, 63] width 16 height 16
click at [596, 114] on button "2" at bounding box center [599, 118] width 24 height 24
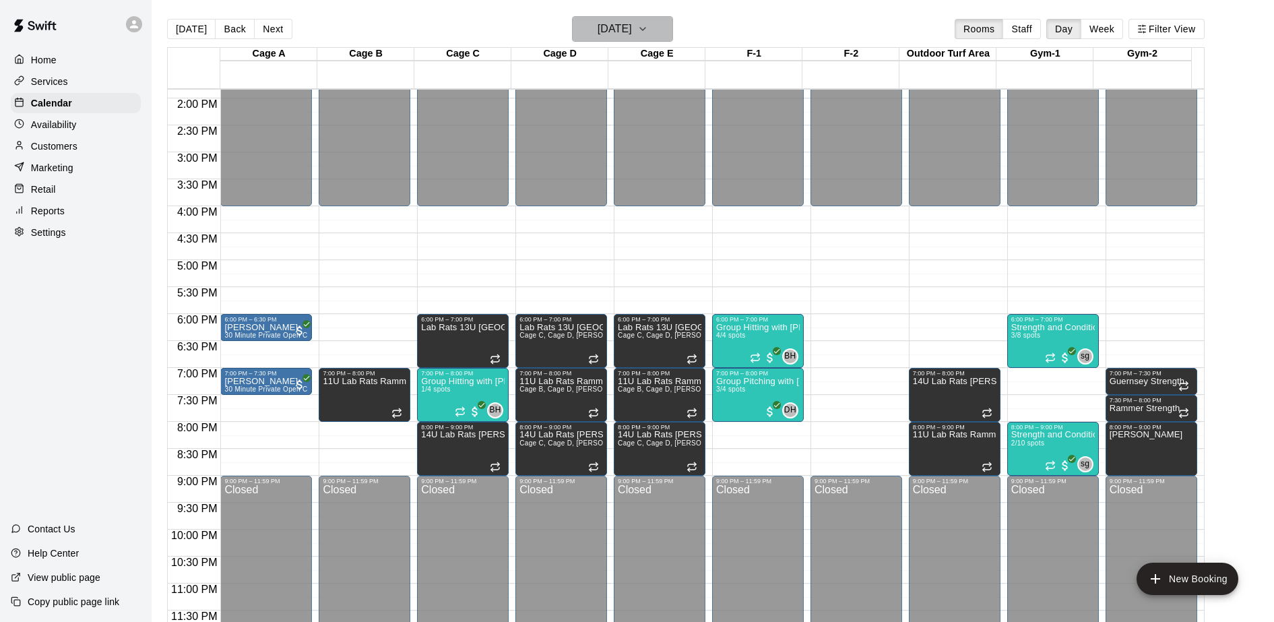
click at [628, 22] on h6 "[DATE]" at bounding box center [614, 29] width 34 height 19
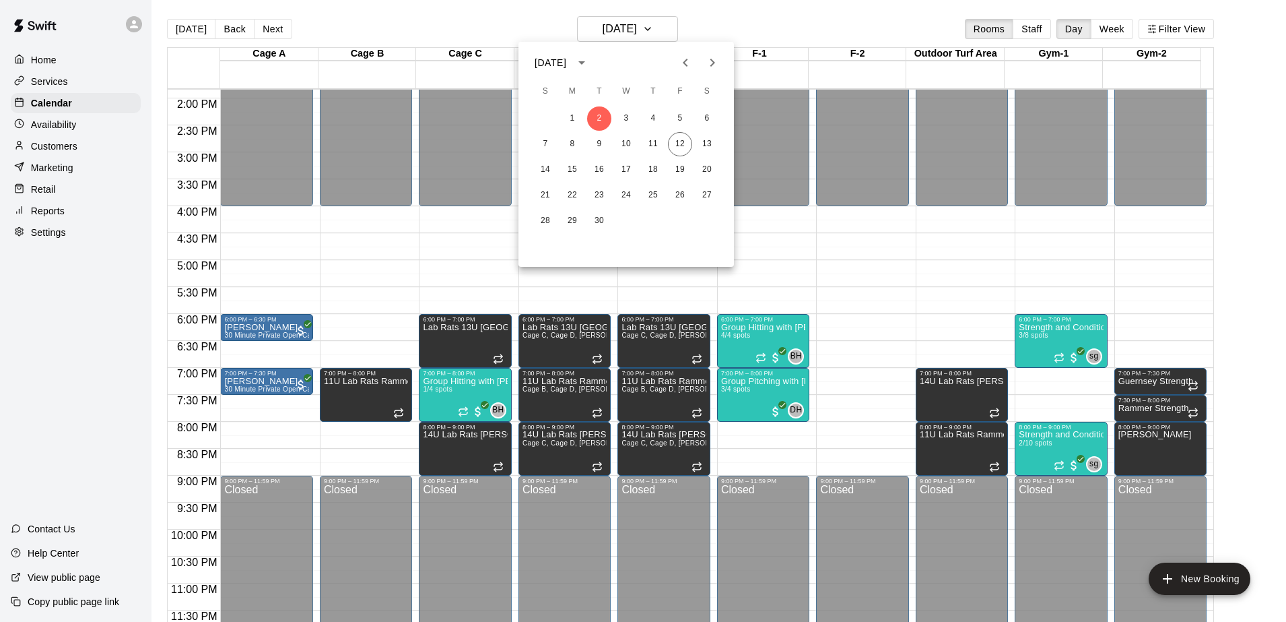
click at [686, 62] on icon "Previous month" at bounding box center [686, 63] width 16 height 16
click at [627, 224] on button "27" at bounding box center [626, 221] width 24 height 24
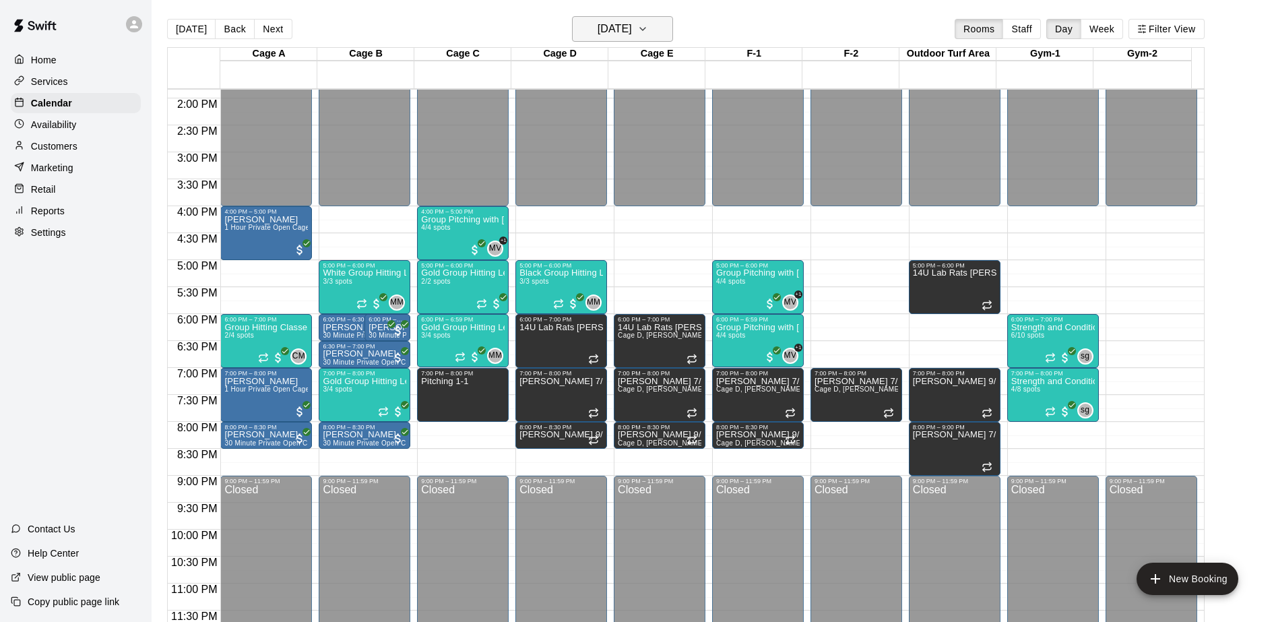
click at [648, 27] on icon "button" at bounding box center [642, 29] width 11 height 16
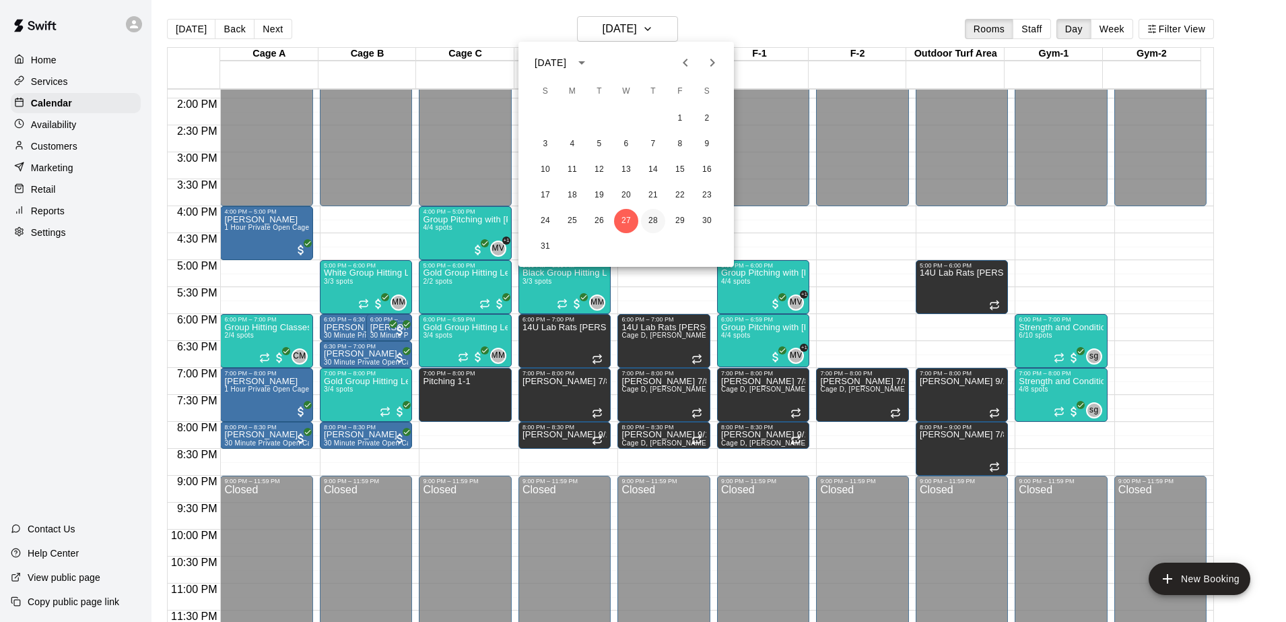
click at [656, 220] on button "28" at bounding box center [653, 221] width 24 height 24
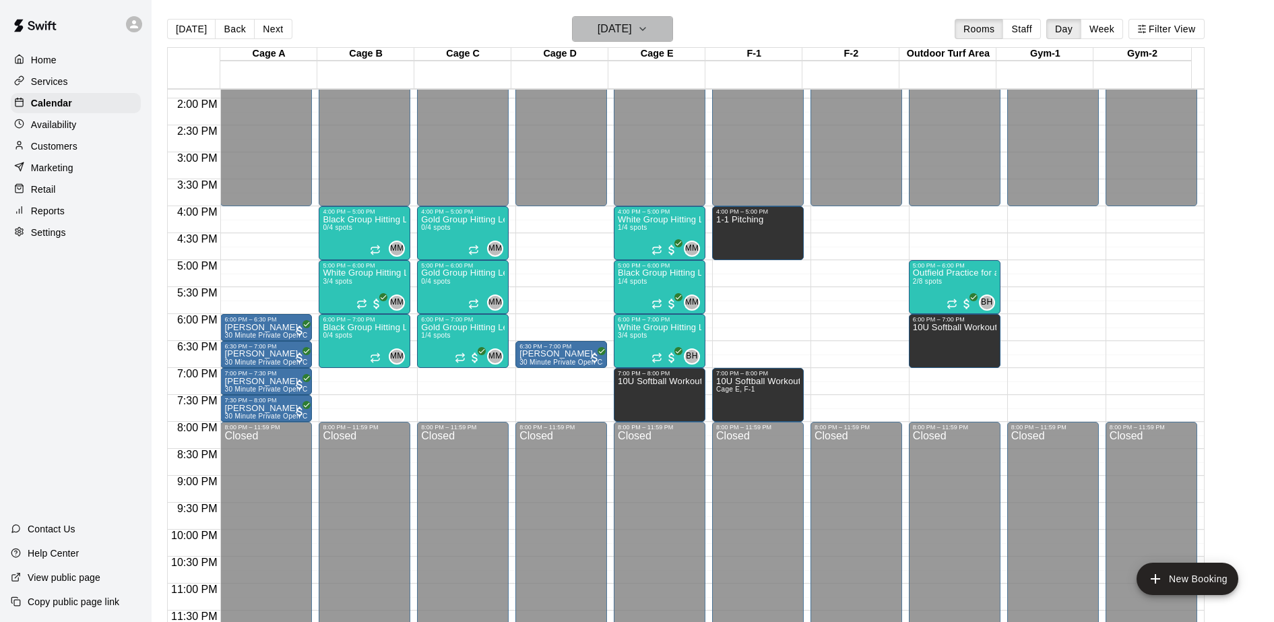
click at [673, 24] on button "[DATE]" at bounding box center [622, 29] width 101 height 26
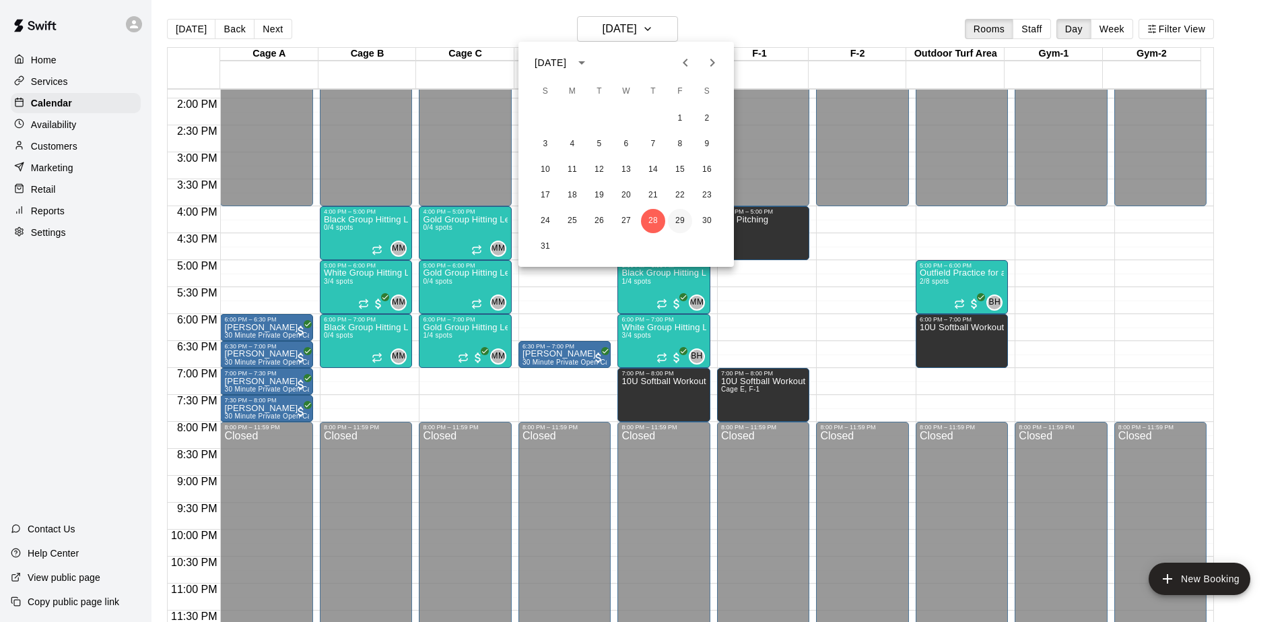
click at [680, 215] on button "29" at bounding box center [680, 221] width 24 height 24
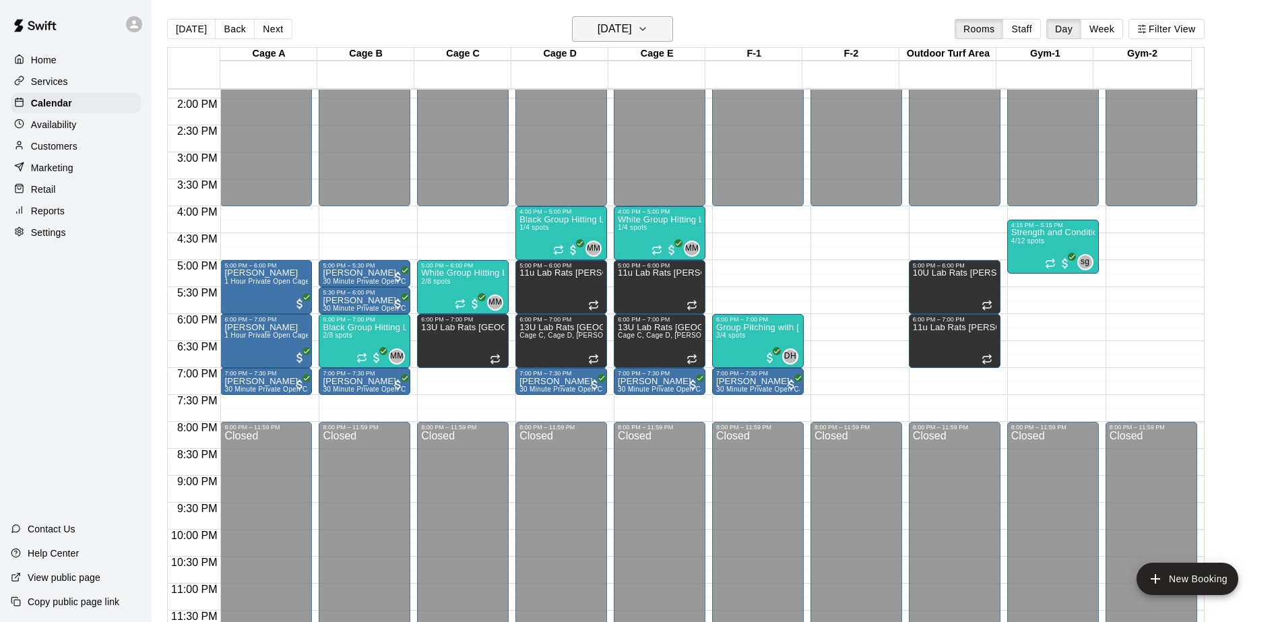
click at [632, 38] on h6 "[DATE]" at bounding box center [614, 29] width 34 height 19
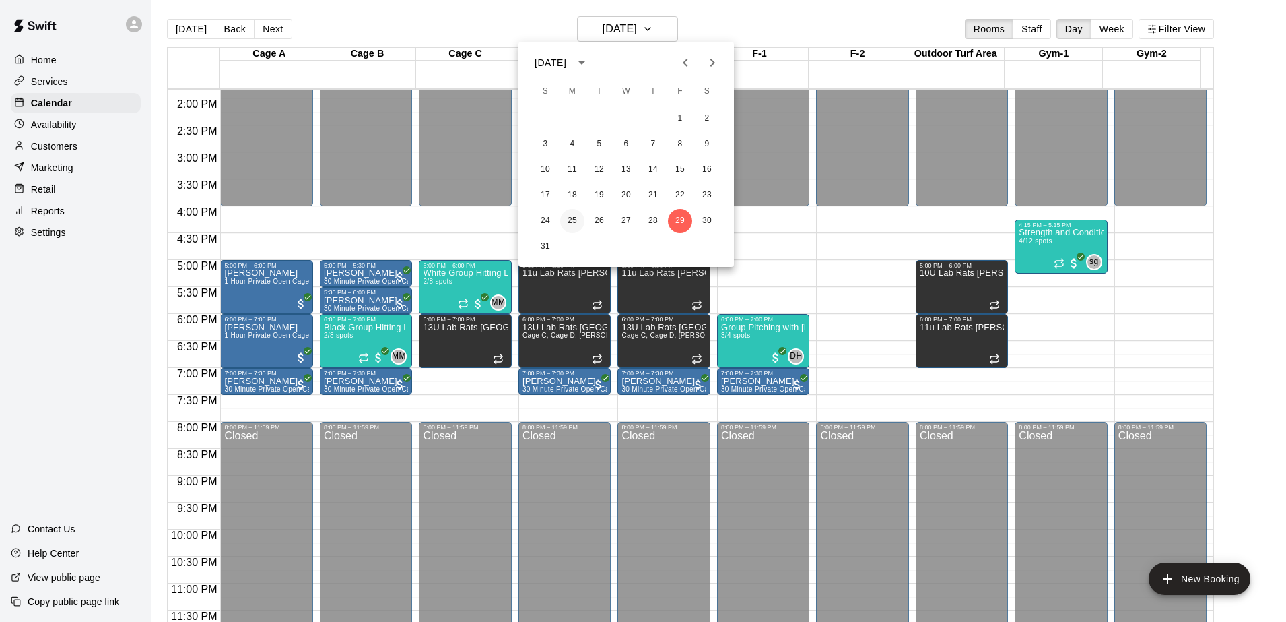
click at [572, 214] on button "25" at bounding box center [572, 221] width 24 height 24
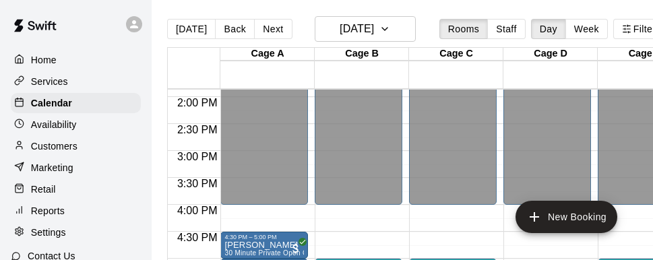
click at [466, 5] on main "[DATE] Back [DATE][DATE] Rooms Staff Day Week Filter View Cage A 25 Mon Cage B …" at bounding box center [428, 141] width 552 height 282
